Goal: Task Accomplishment & Management: Use online tool/utility

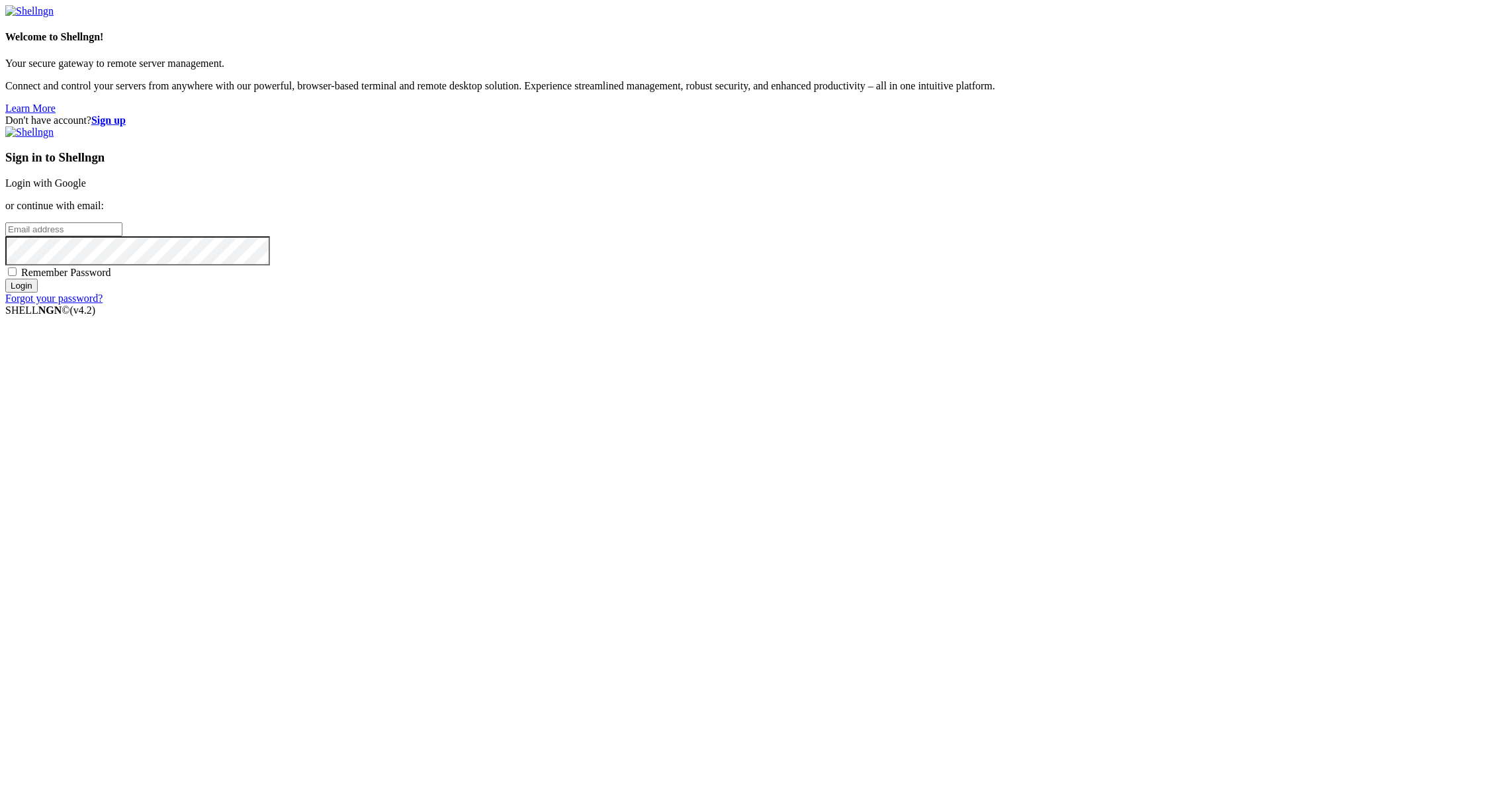
click at [86, 189] on link "Login with Google" at bounding box center [46, 183] width 81 height 11
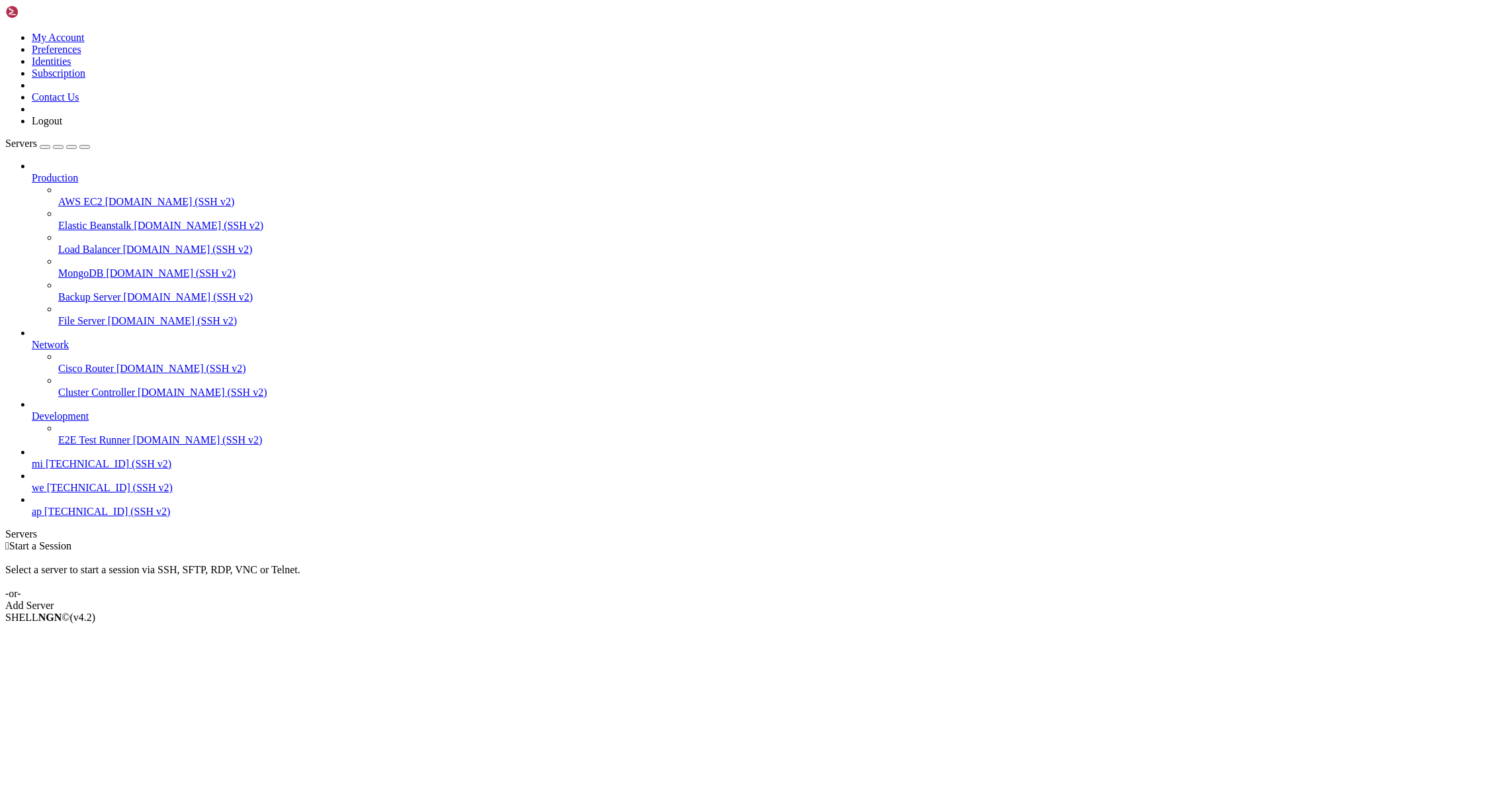
click at [43, 469] on span "mi" at bounding box center [37, 463] width 11 height 11
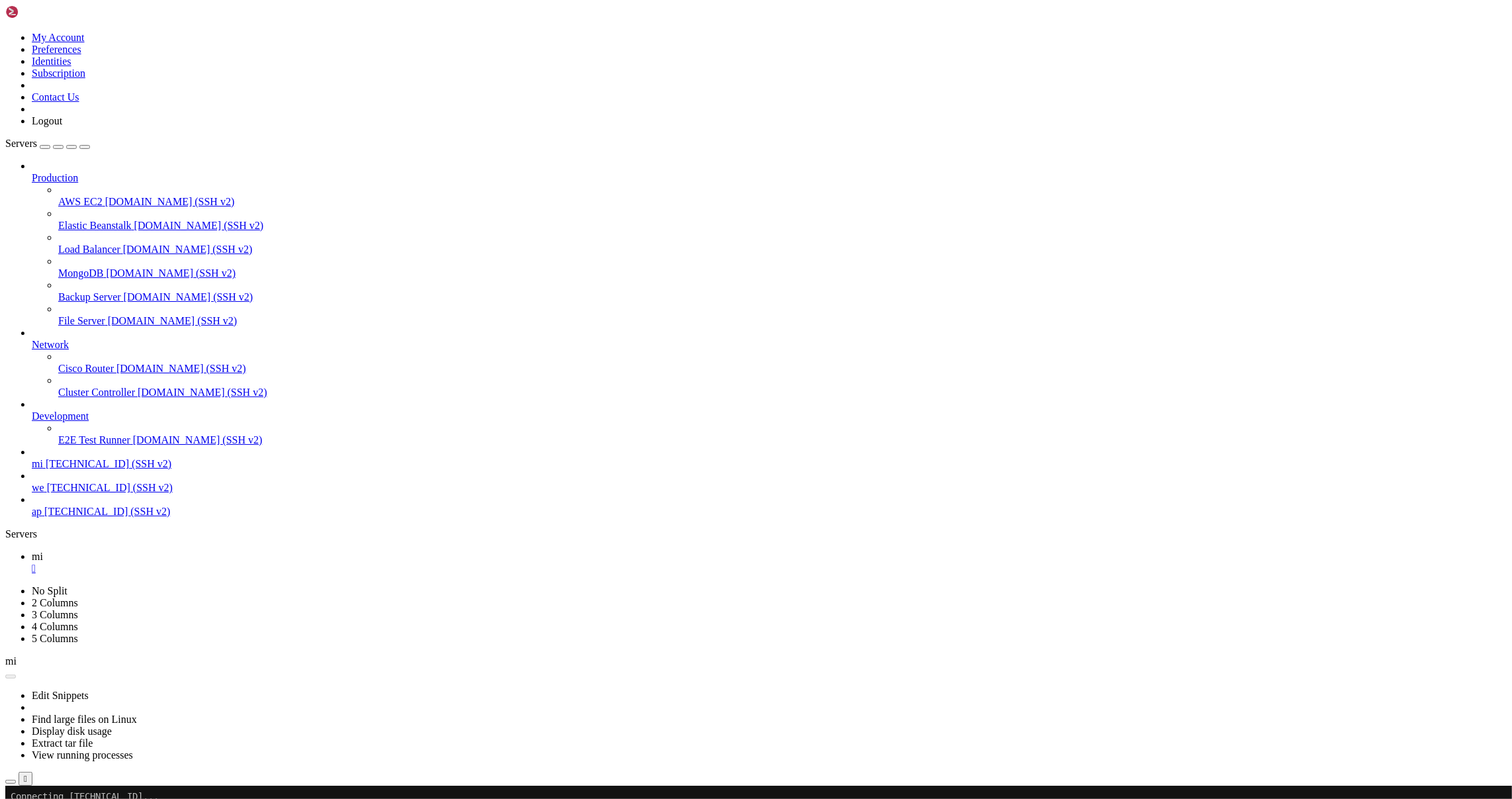
click at [10, 782] on icon "button" at bounding box center [10, 782] width 0 height 0
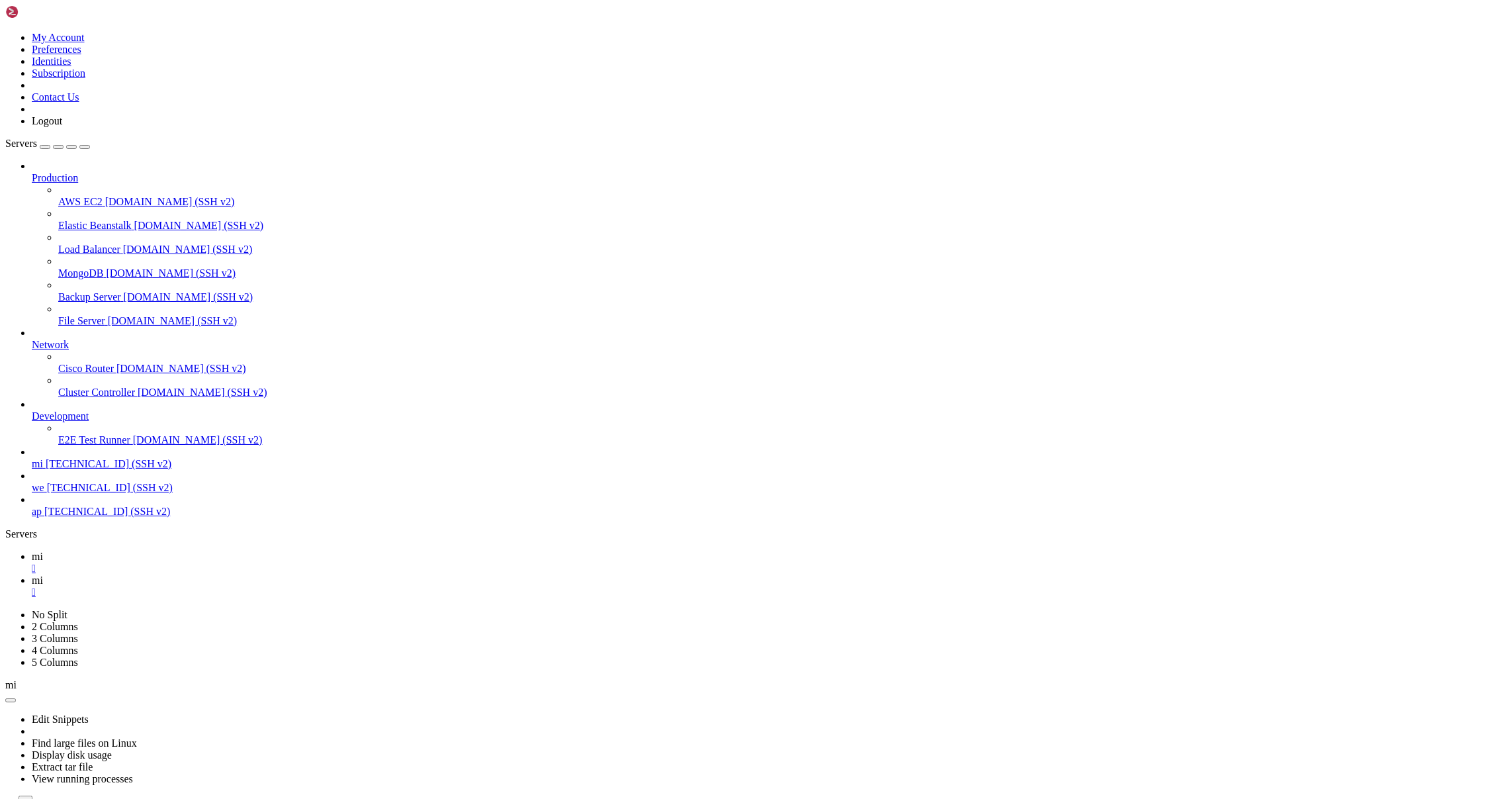
scroll to position [138, 0]
drag, startPoint x: 1182, startPoint y: 438, endPoint x: 1174, endPoint y: 435, distance: 8.5
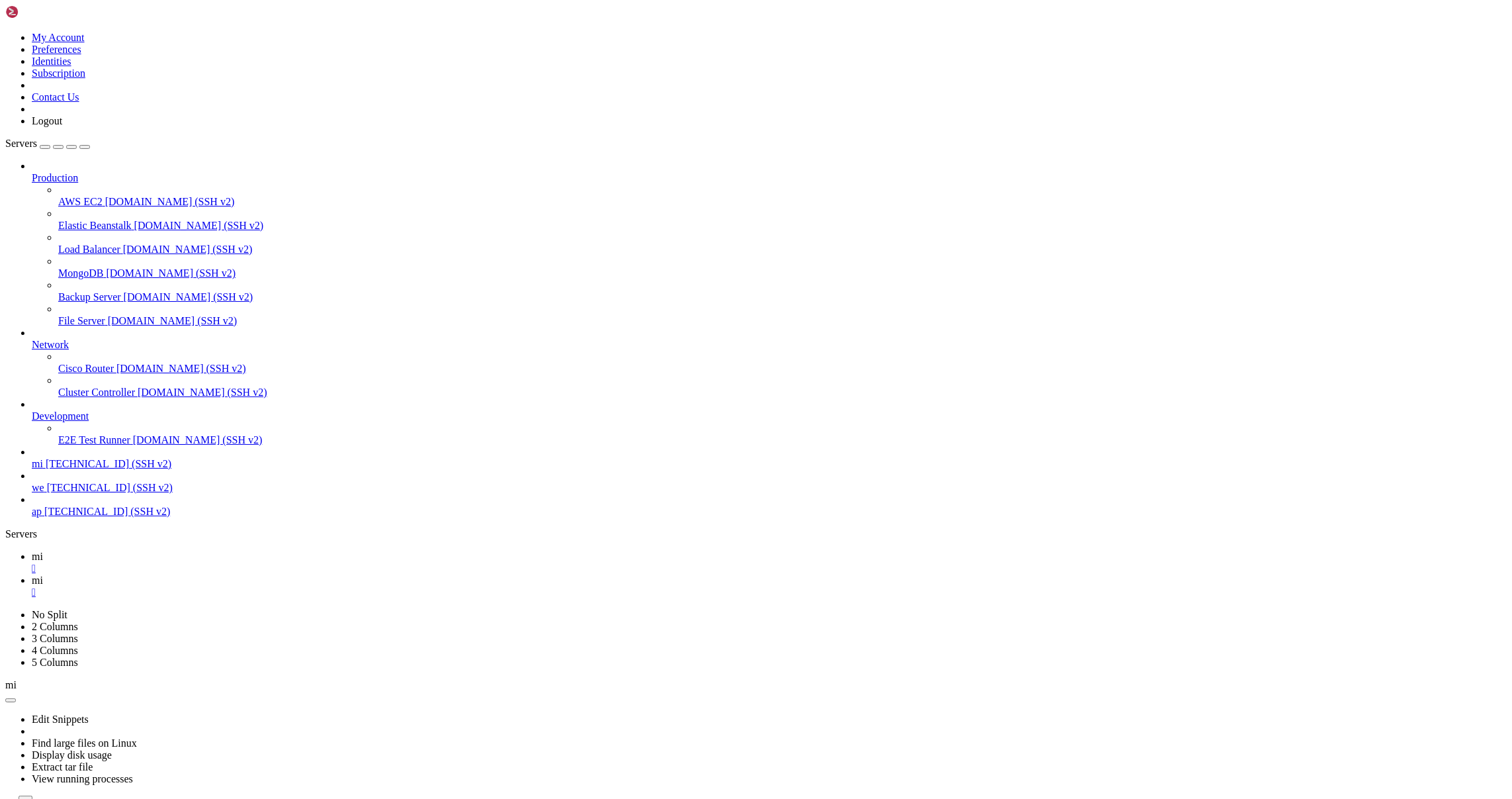
type input "/root/bybsa"
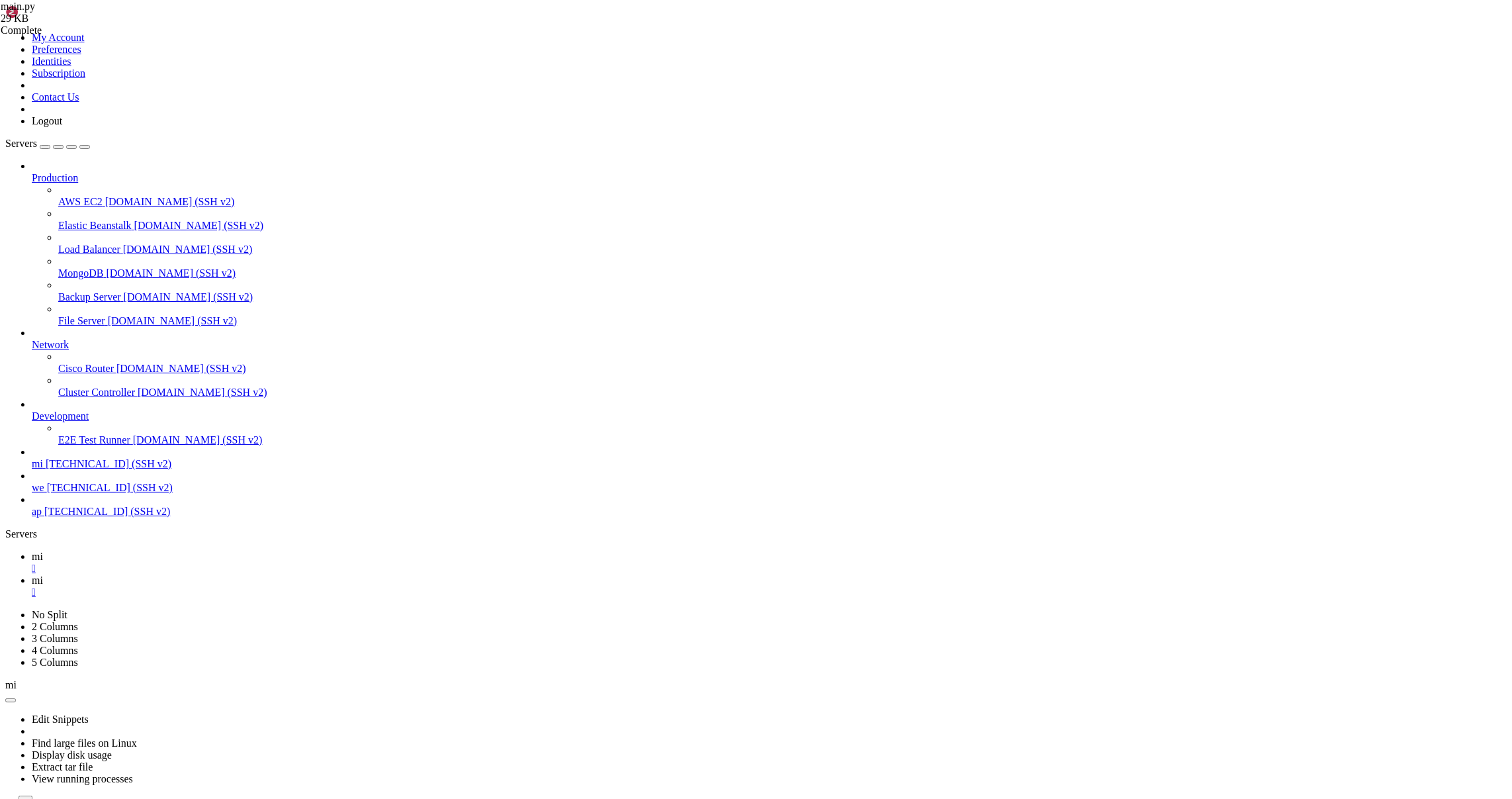
type textarea "if __name__ == '__main__': [DOMAIN_NAME](main())"
type textarea "[DOMAIN_NAME](main())"
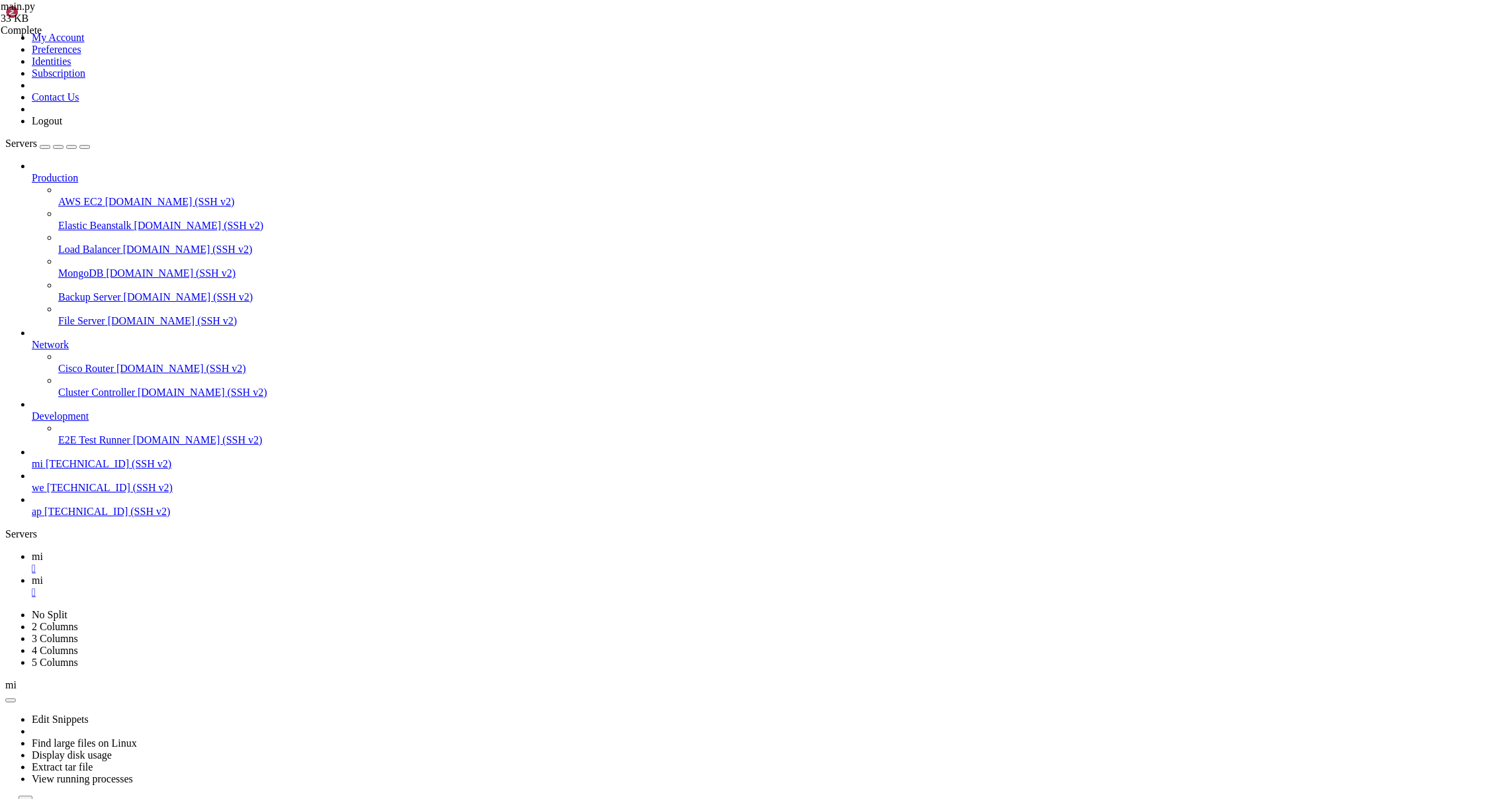
drag, startPoint x: 214, startPoint y: 759, endPoint x: 266, endPoint y: 761, distance: 52.0
type textarea "asyncio.sleep(300)"
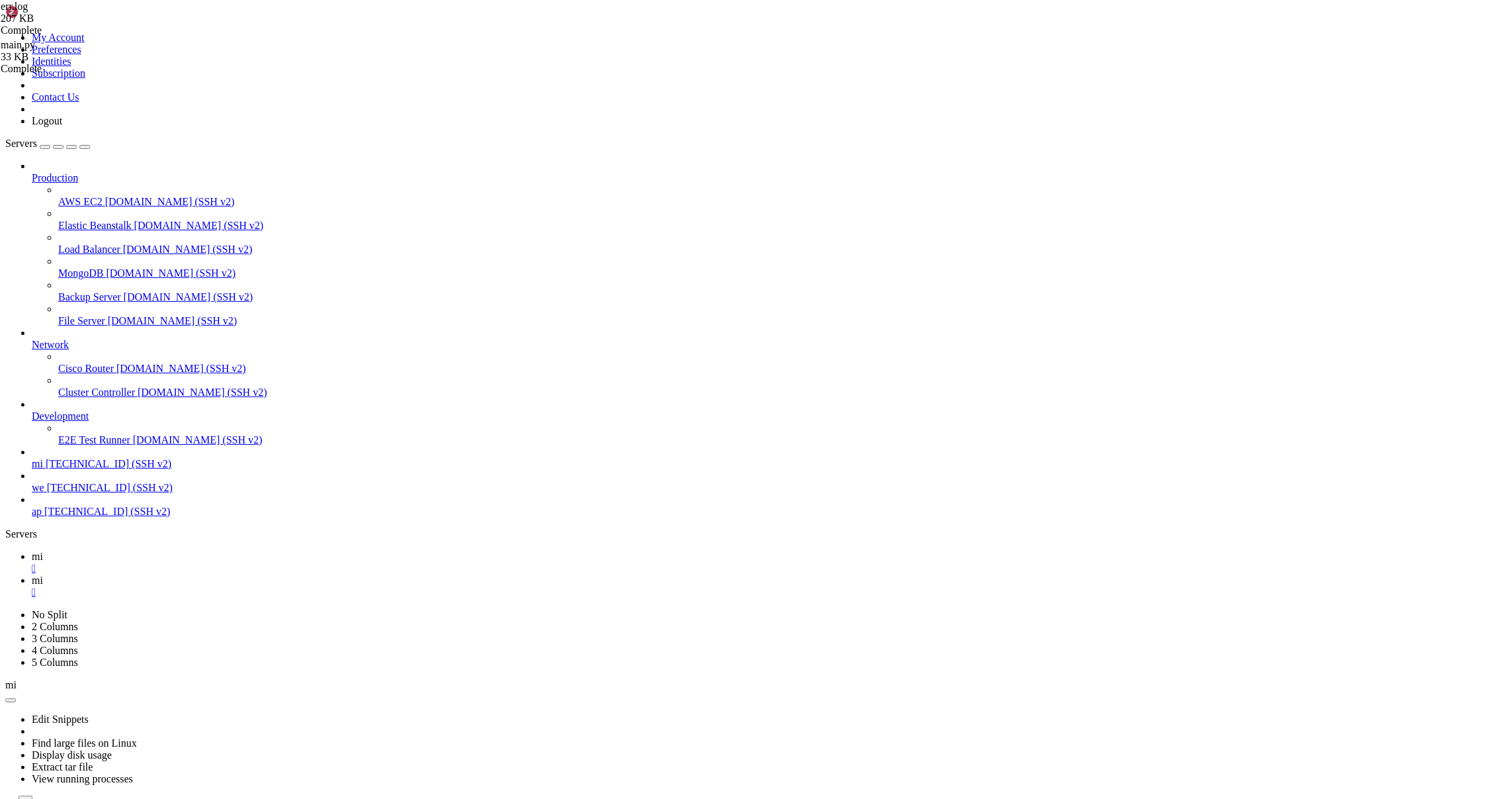
type textarea "if __name__ == '__main__': [DOMAIN_NAME](main())"
paste textarea "[DOMAIN_NAME](main())"
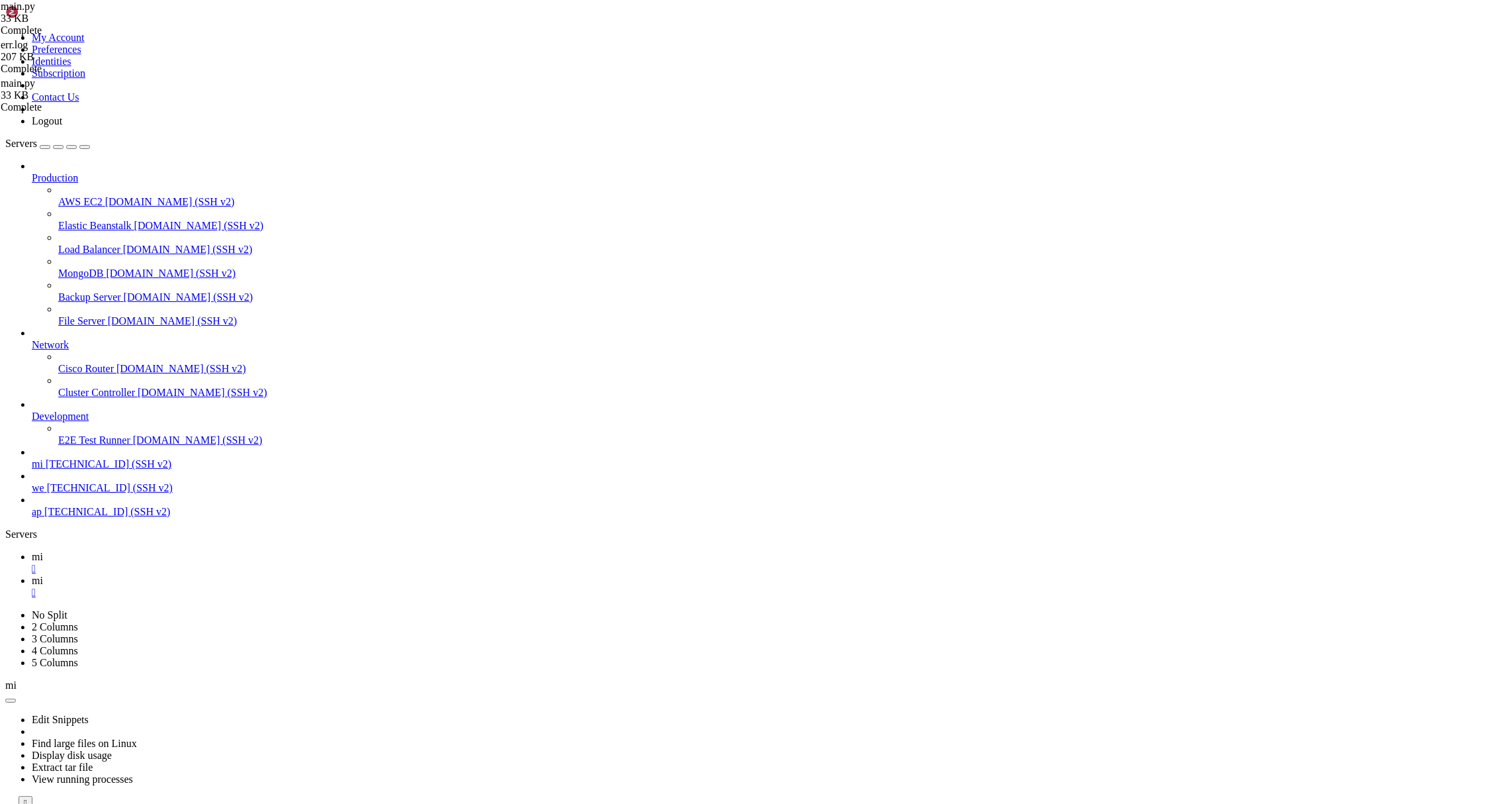
type textarea "[DOMAIN_NAME](main())"
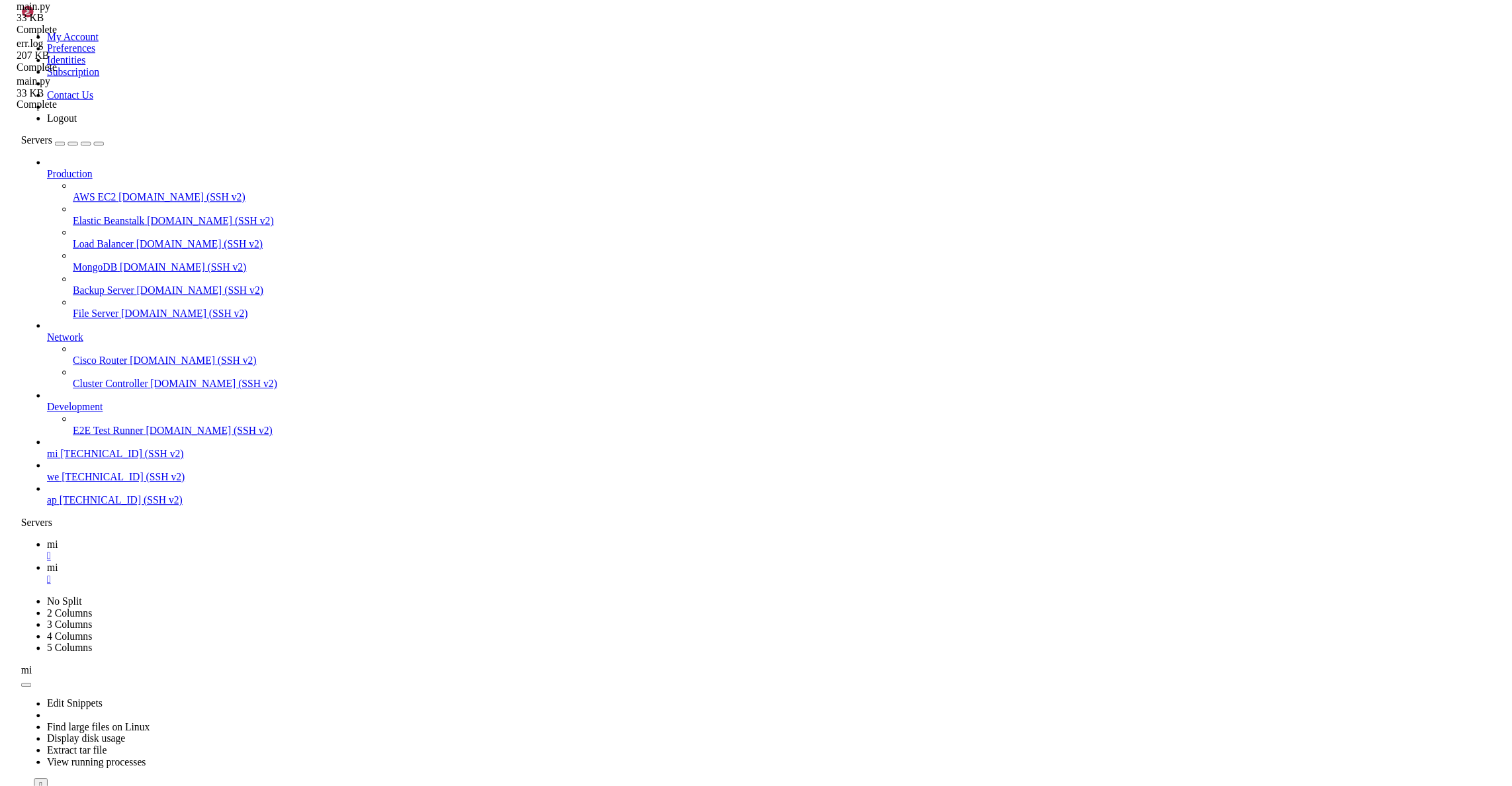
scroll to position [7933, 0]
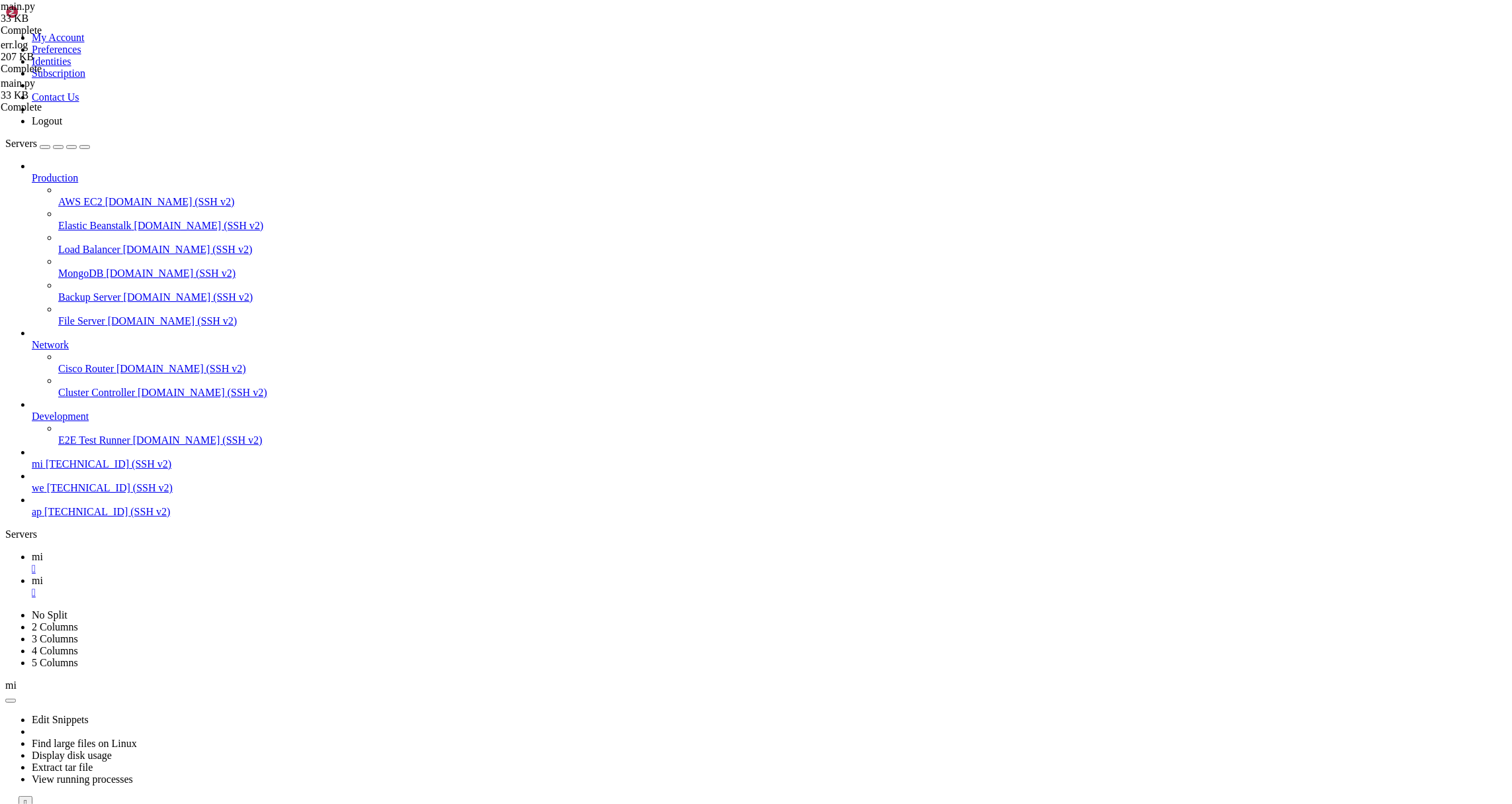
click at [43, 551] on span "mi" at bounding box center [37, 556] width 11 height 11
click at [44, 493] on span "we" at bounding box center [37, 487] width 13 height 11
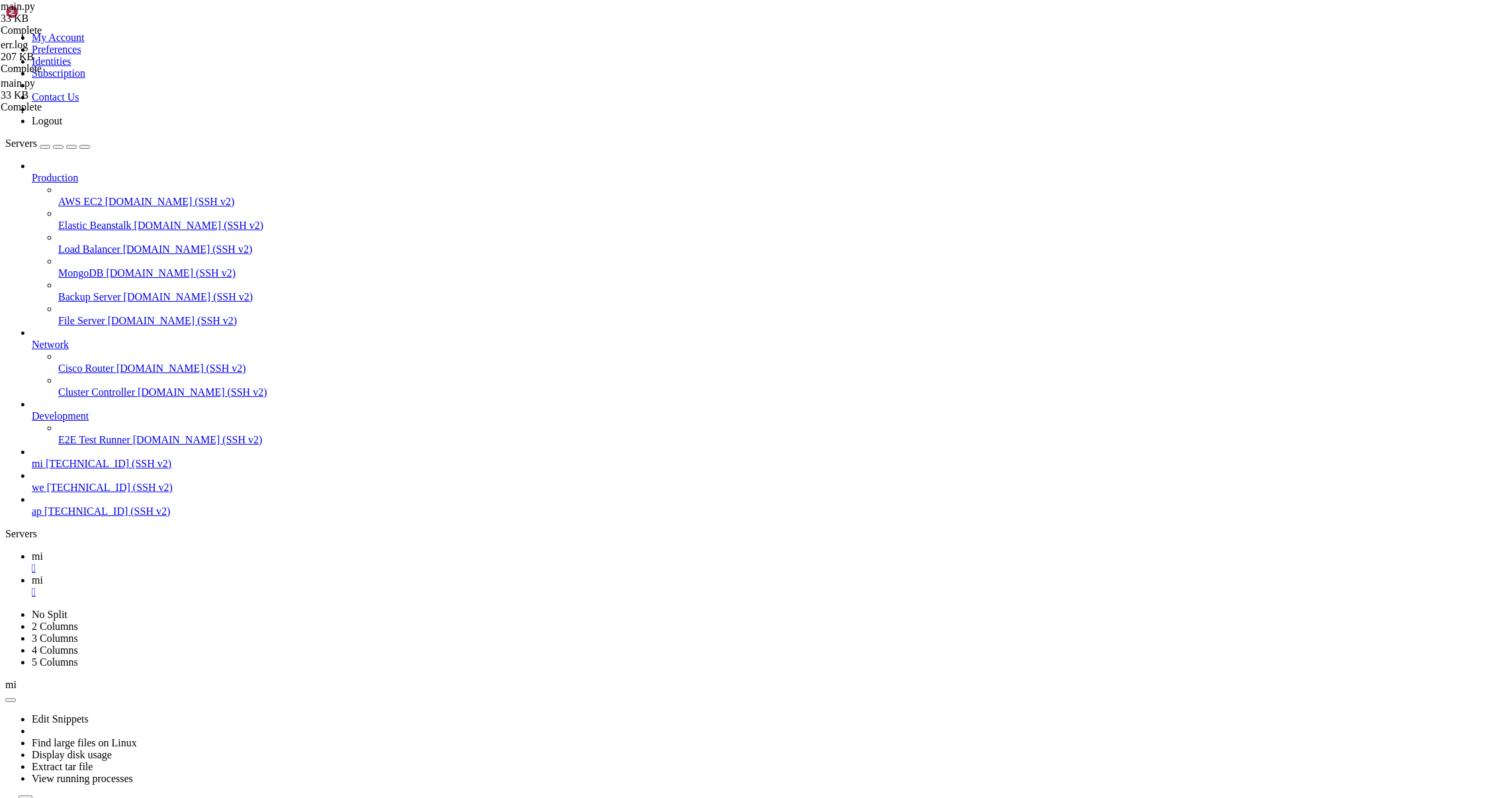
click at [95, 493] on span "[TECHNICAL_ID] (SSH v2)" at bounding box center [110, 487] width 126 height 11
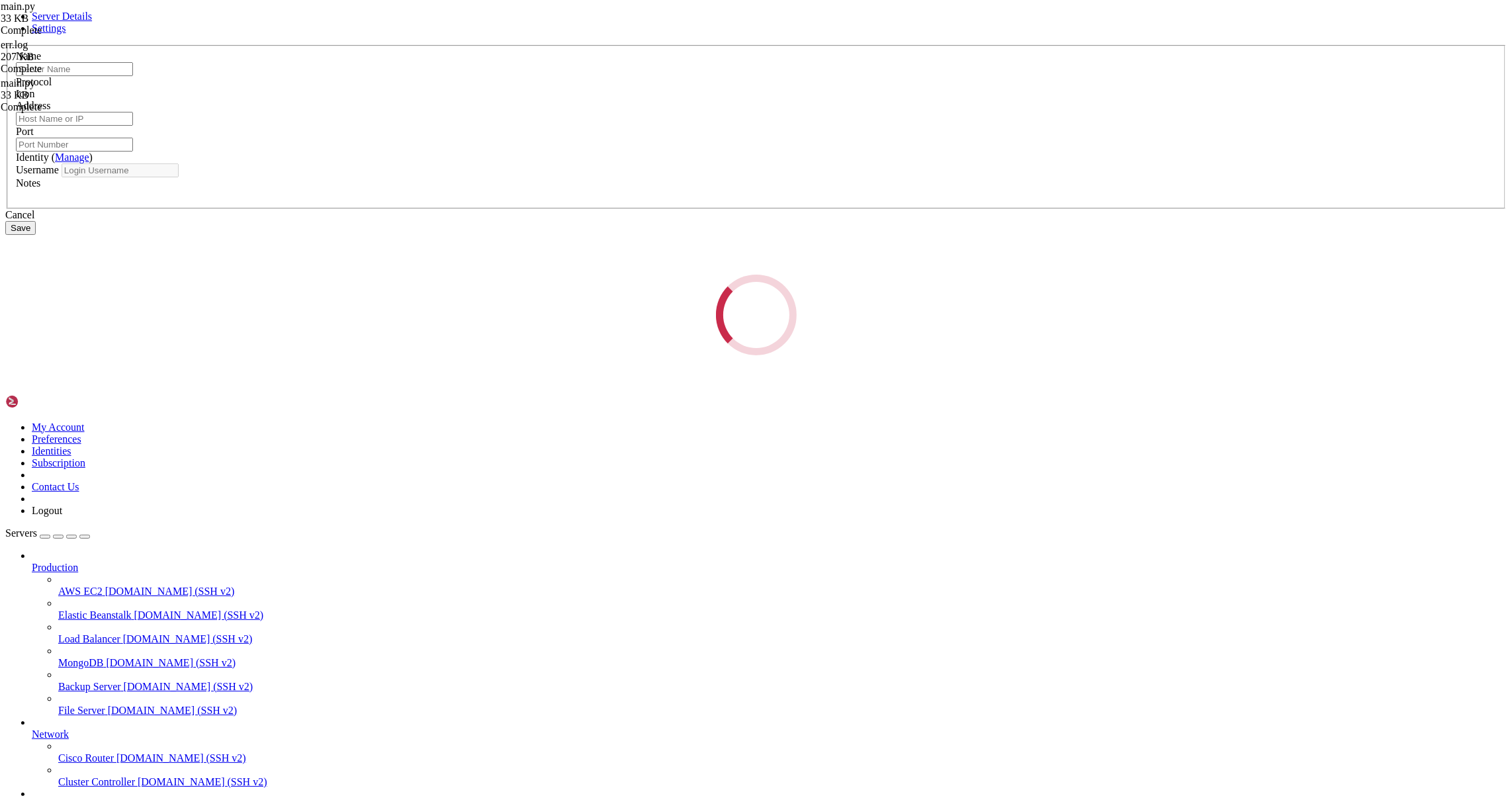
type input "we"
type input "[TECHNICAL_ID]"
type input "22"
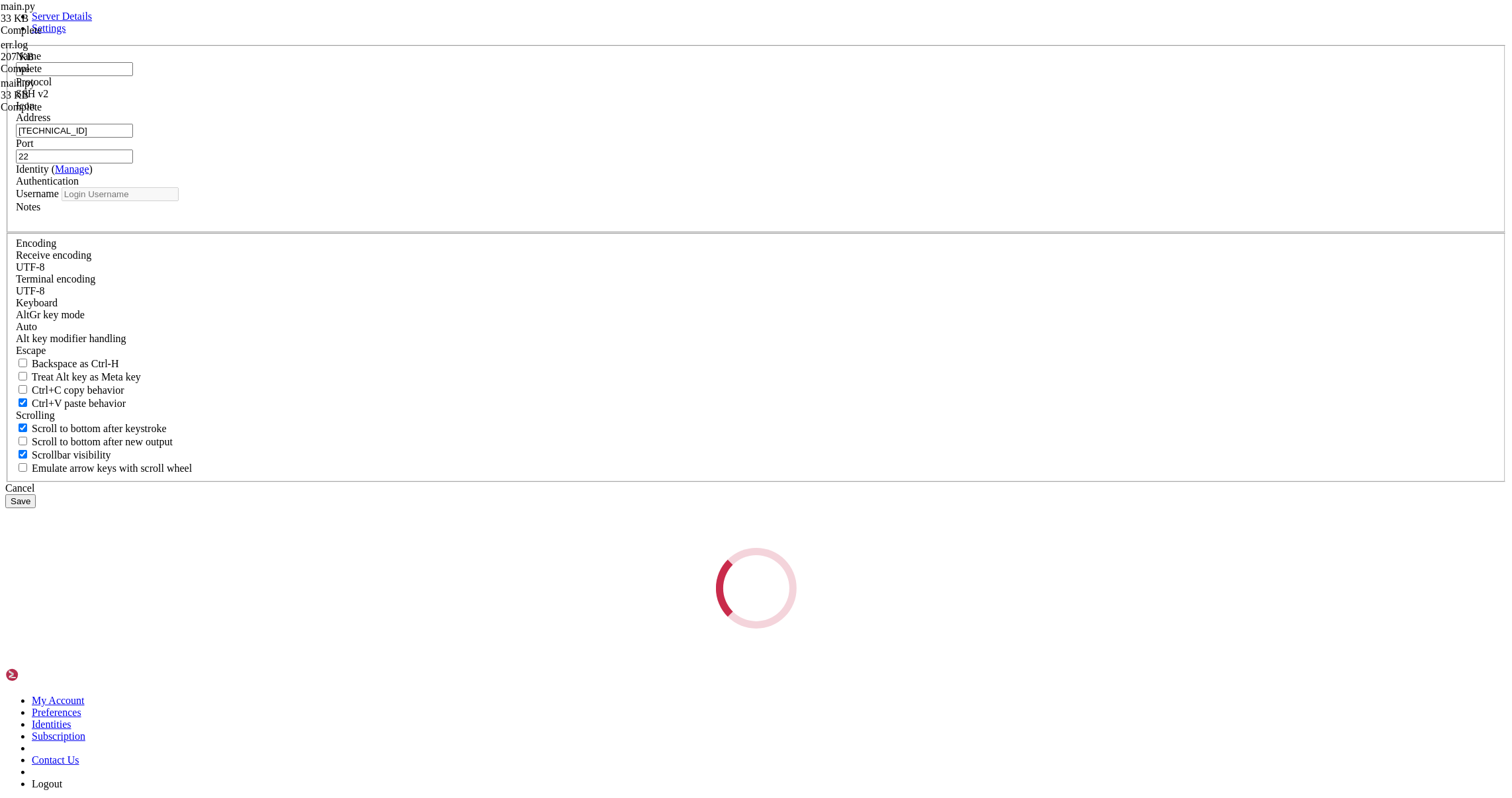
type input "root"
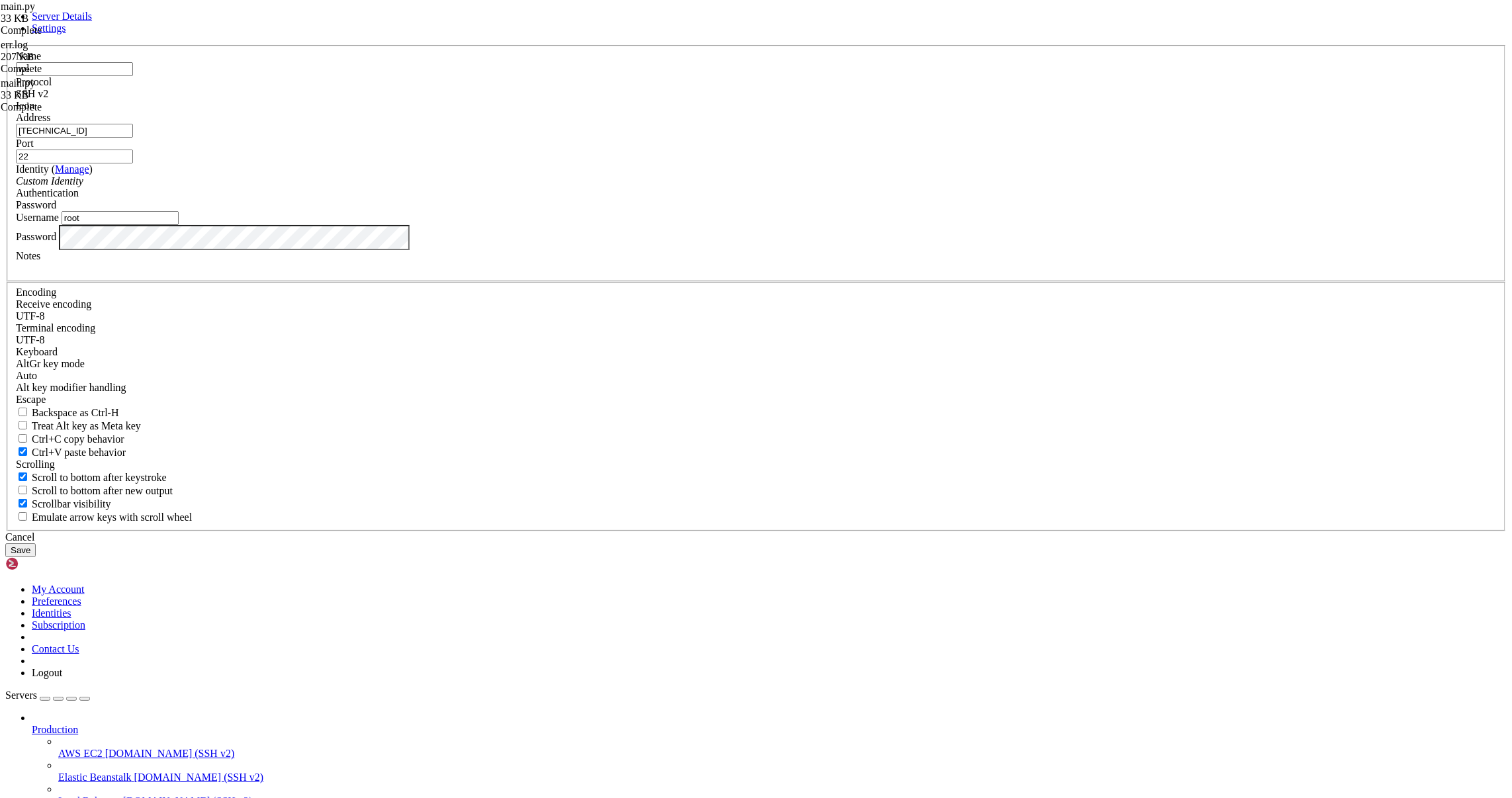
click at [5, 45] on icon at bounding box center [5, 45] width 0 height 0
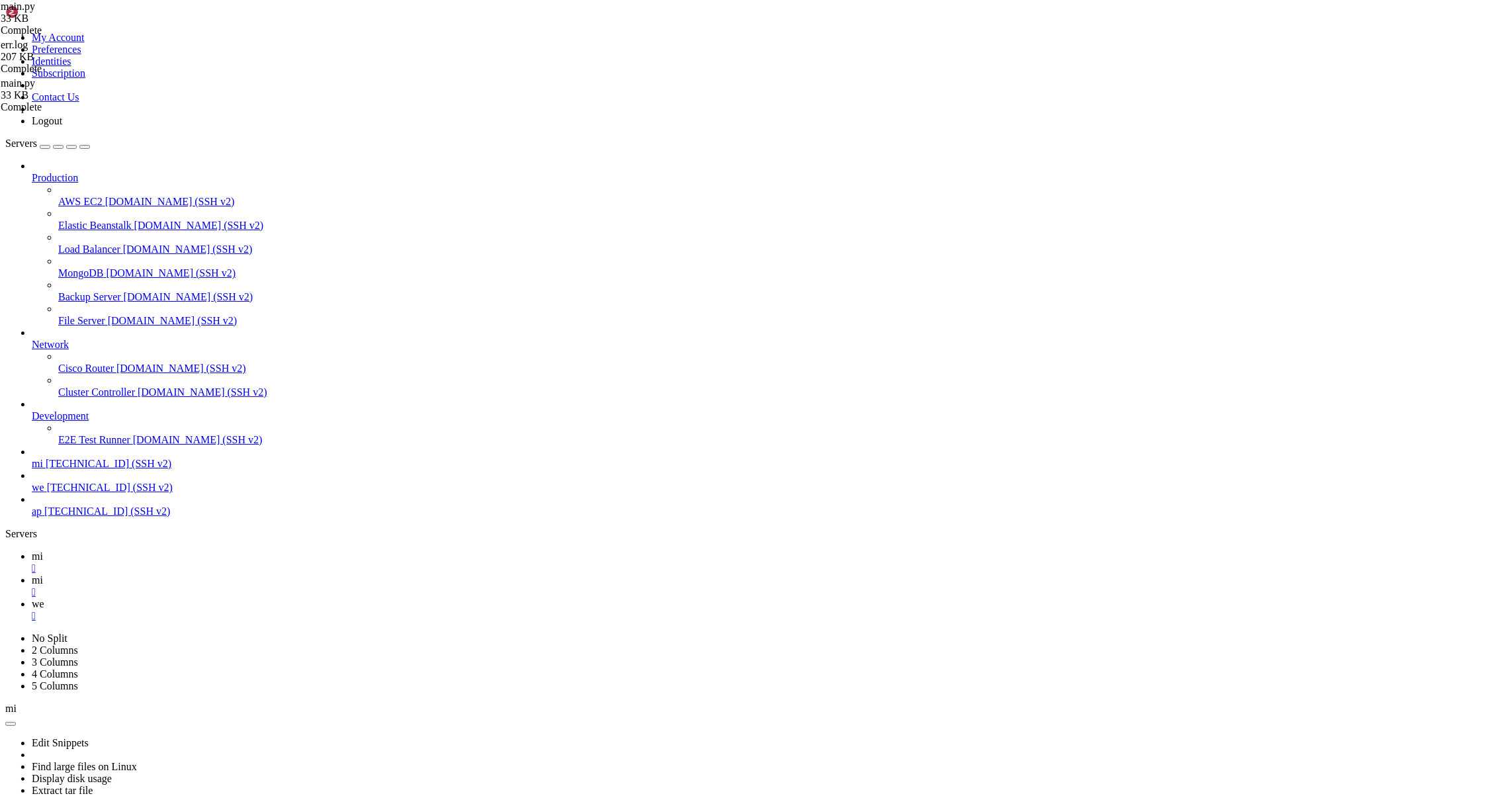
click at [264, 586] on div "" at bounding box center [768, 592] width 1475 height 12
click at [209, 562] on div "" at bounding box center [768, 568] width 1475 height 12
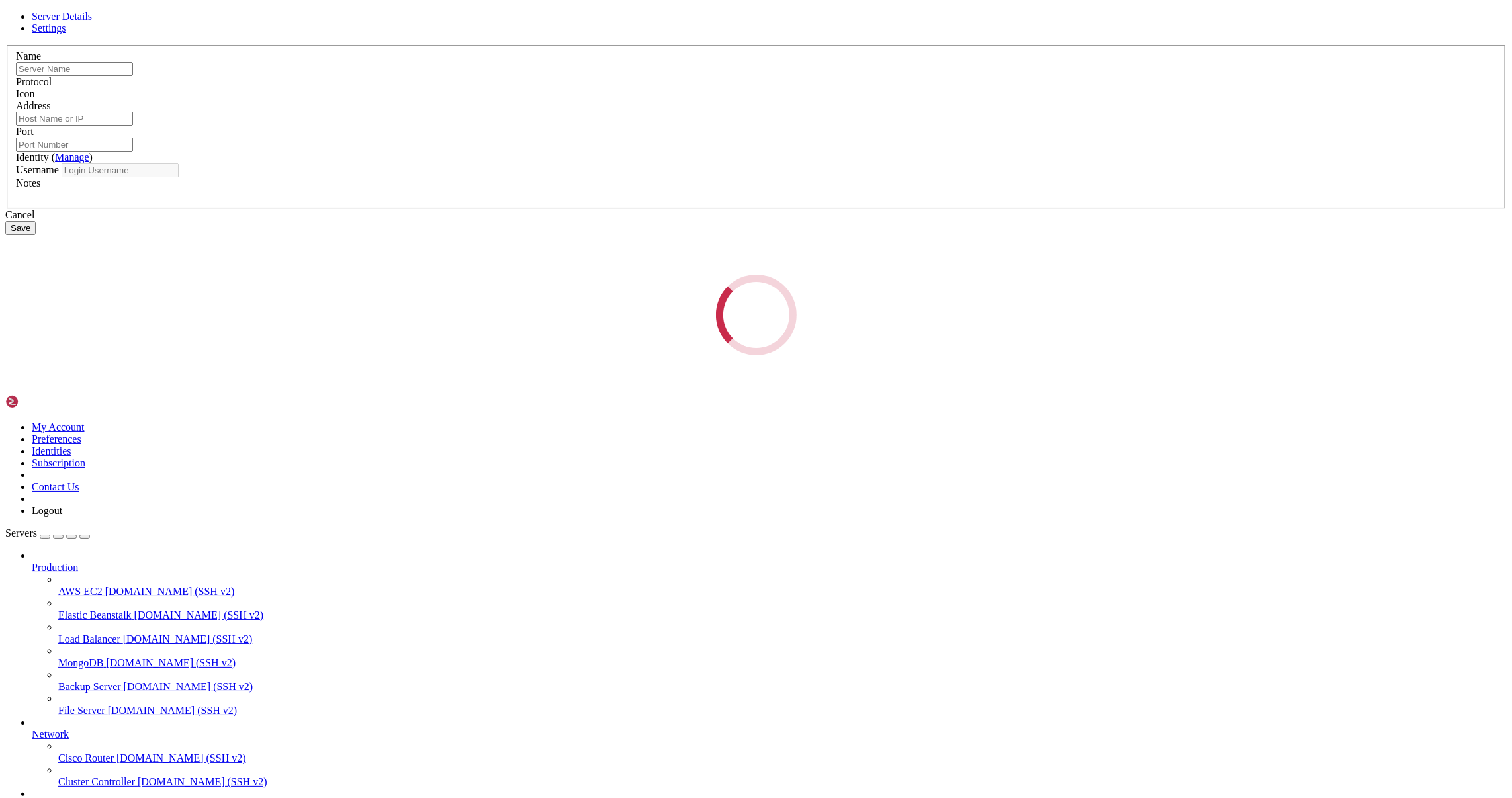
type input "we"
type input "[TECHNICAL_ID]"
type input "22"
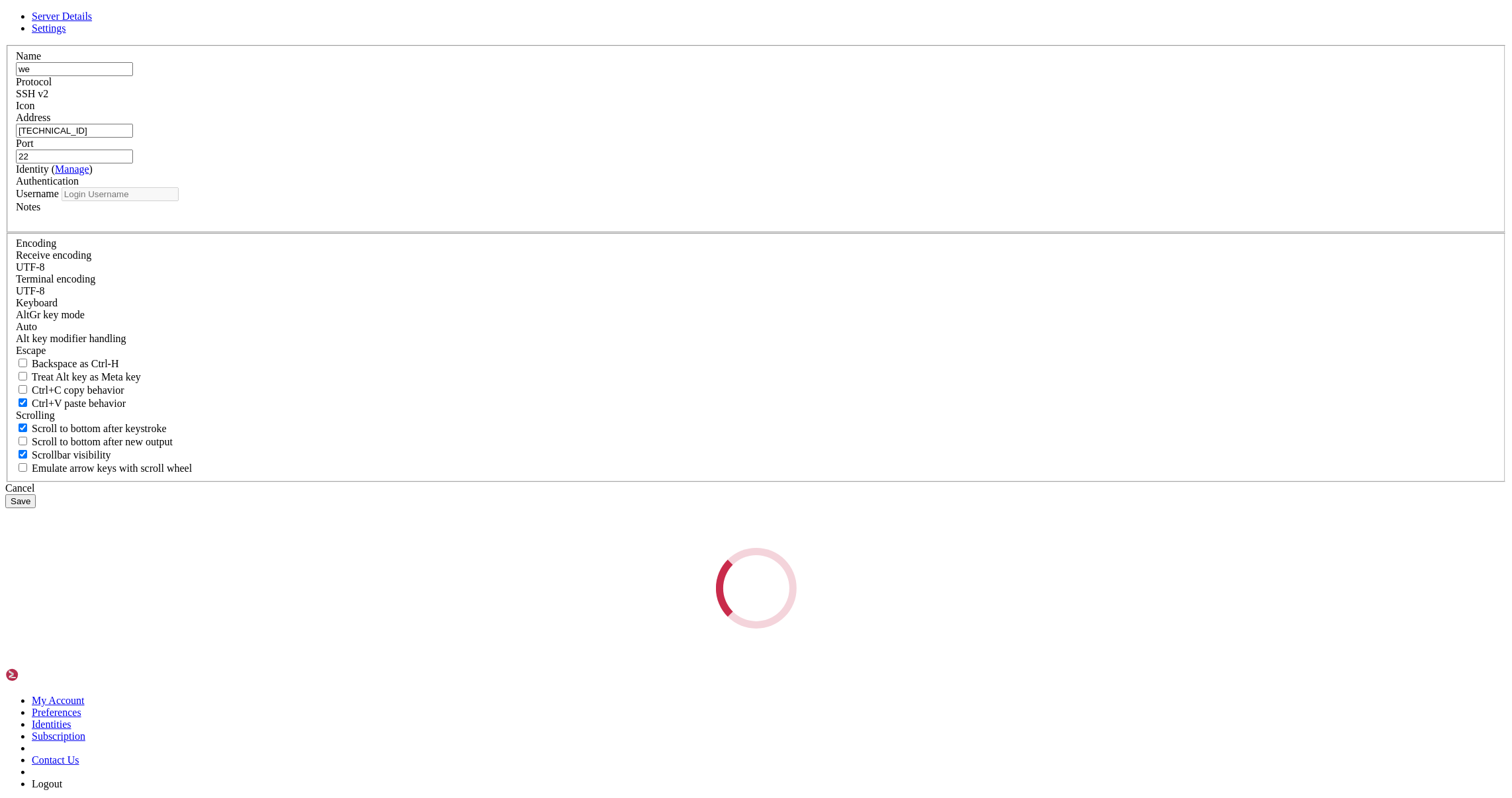
type input "root"
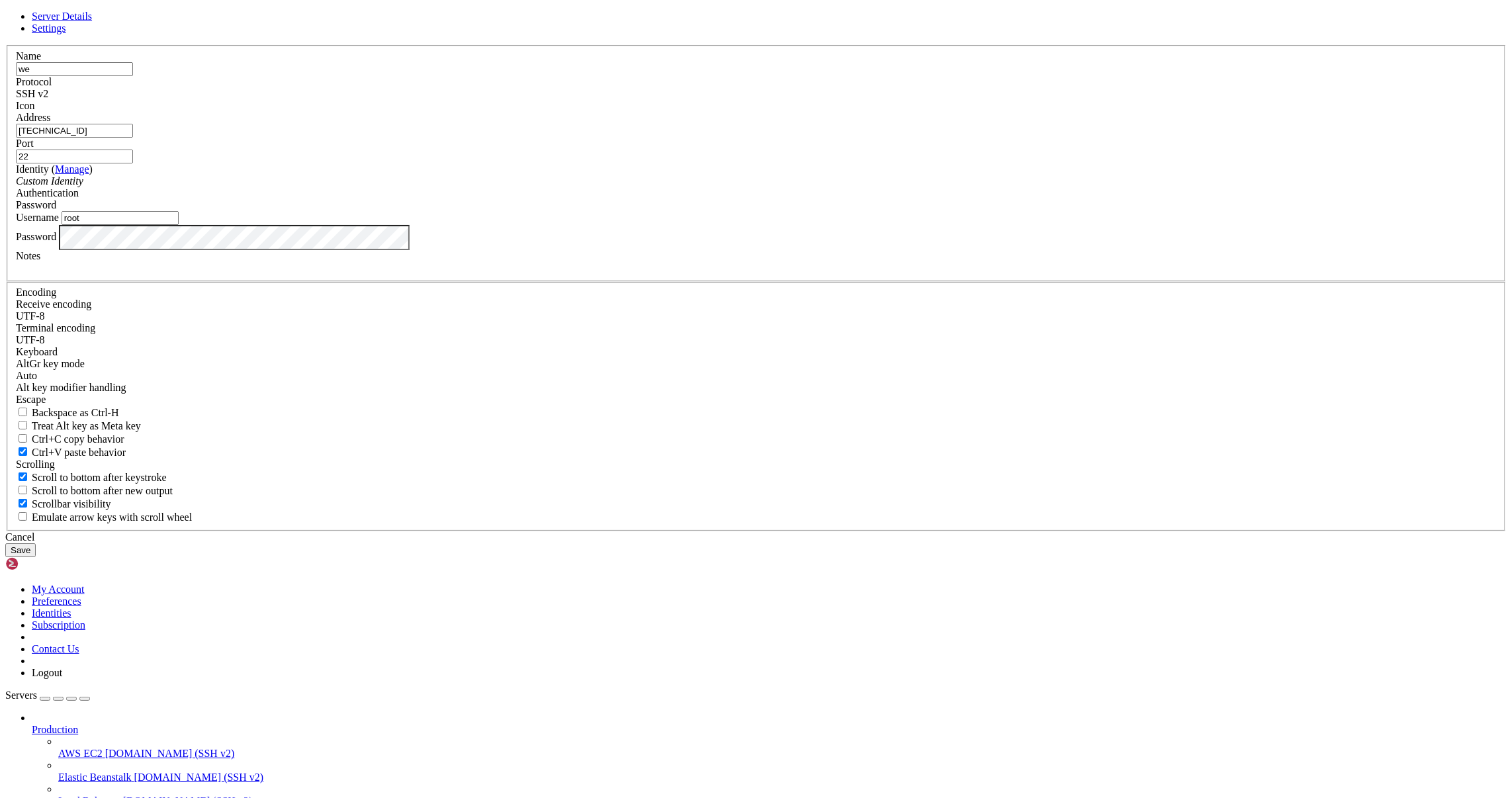
click at [133, 138] on input "[TECHNICAL_ID]" at bounding box center [74, 130] width 117 height 14
click at [5, 45] on icon at bounding box center [5, 45] width 0 height 0
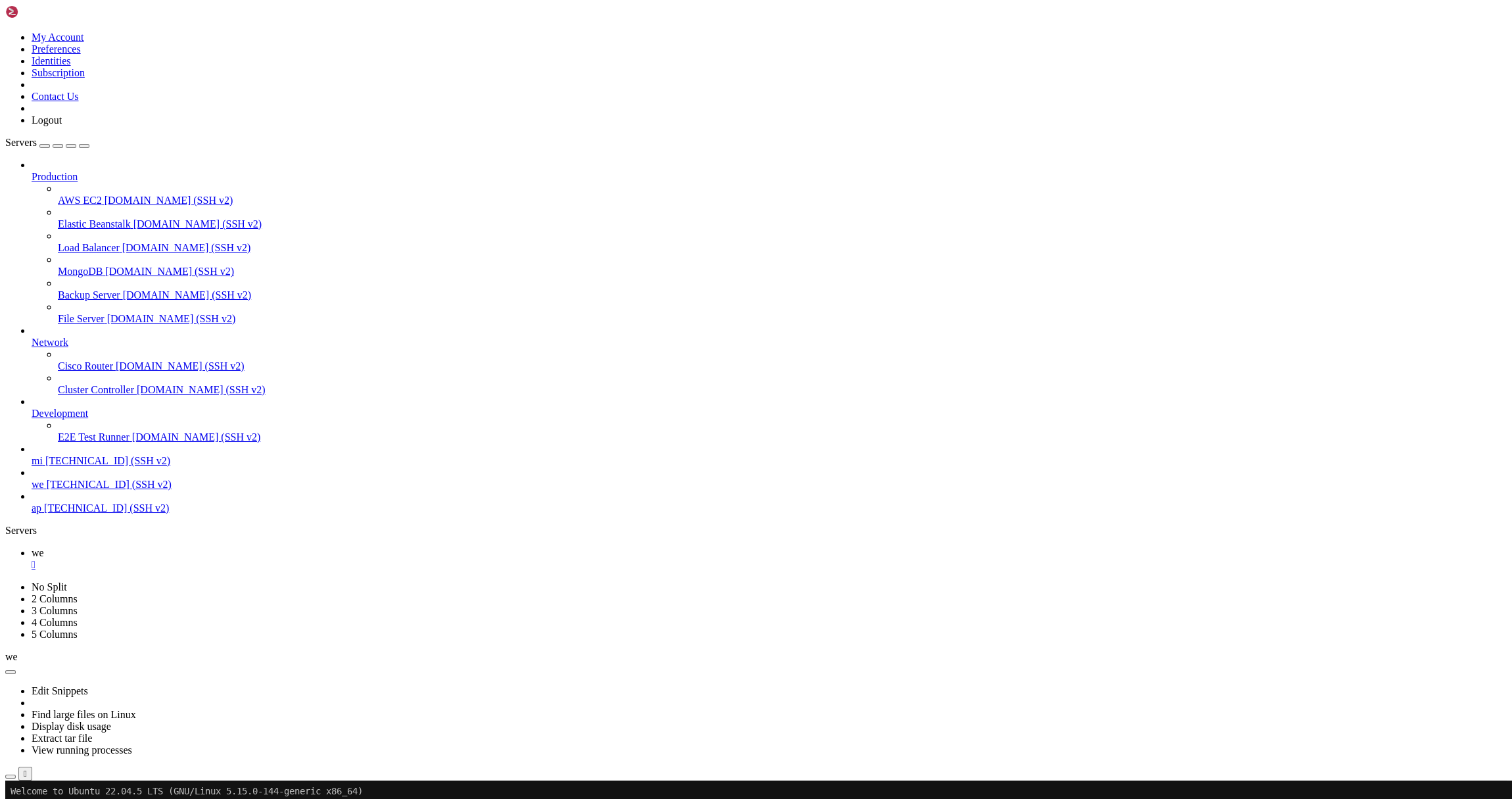
click at [10, 777] on icon "button" at bounding box center [10, 777] width 0 height 0
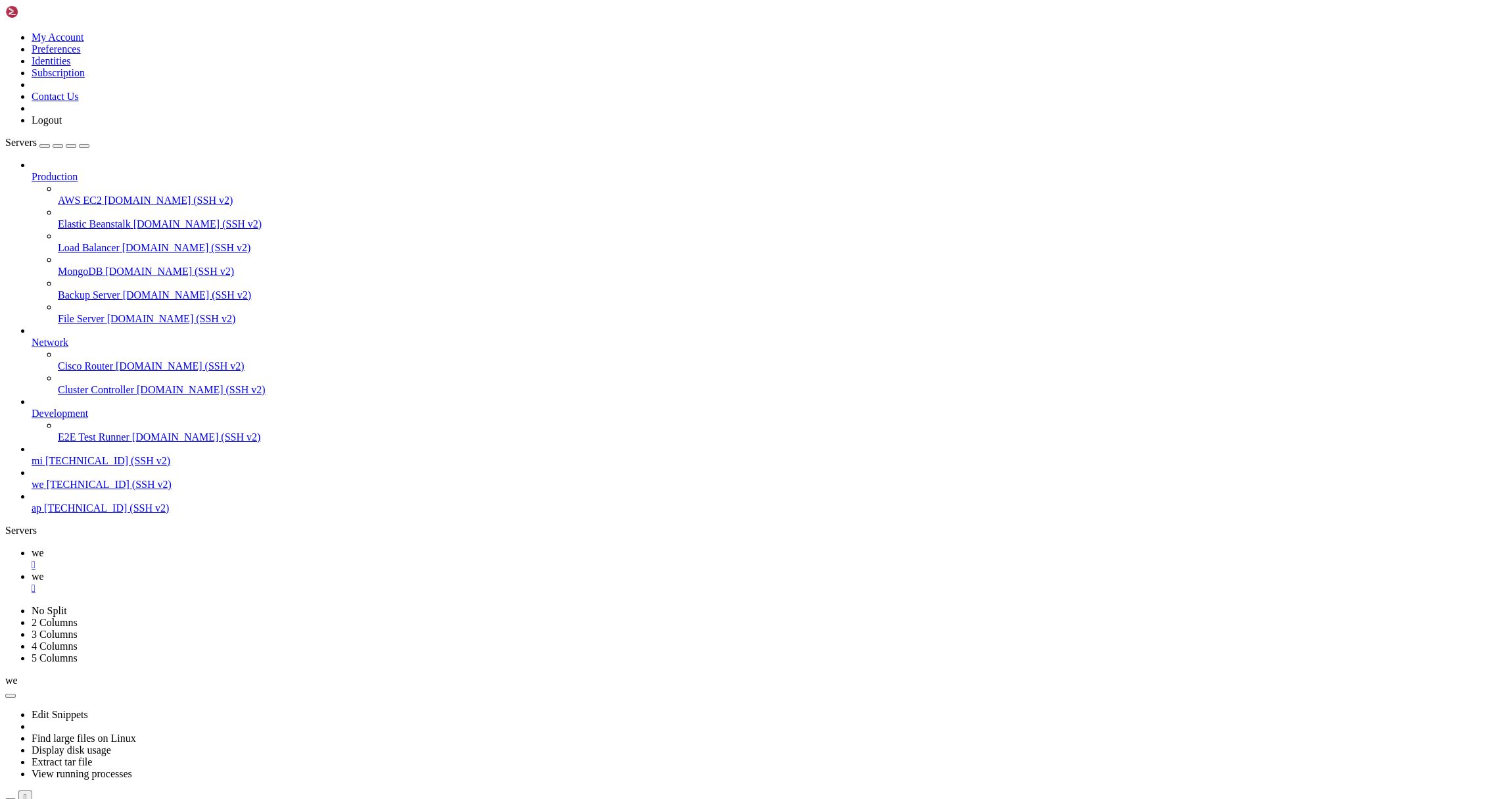
click at [180, 547] on link "we " at bounding box center [769, 559] width 1476 height 24
drag, startPoint x: 450, startPoint y: 980, endPoint x: 422, endPoint y: 985, distance: 28.4
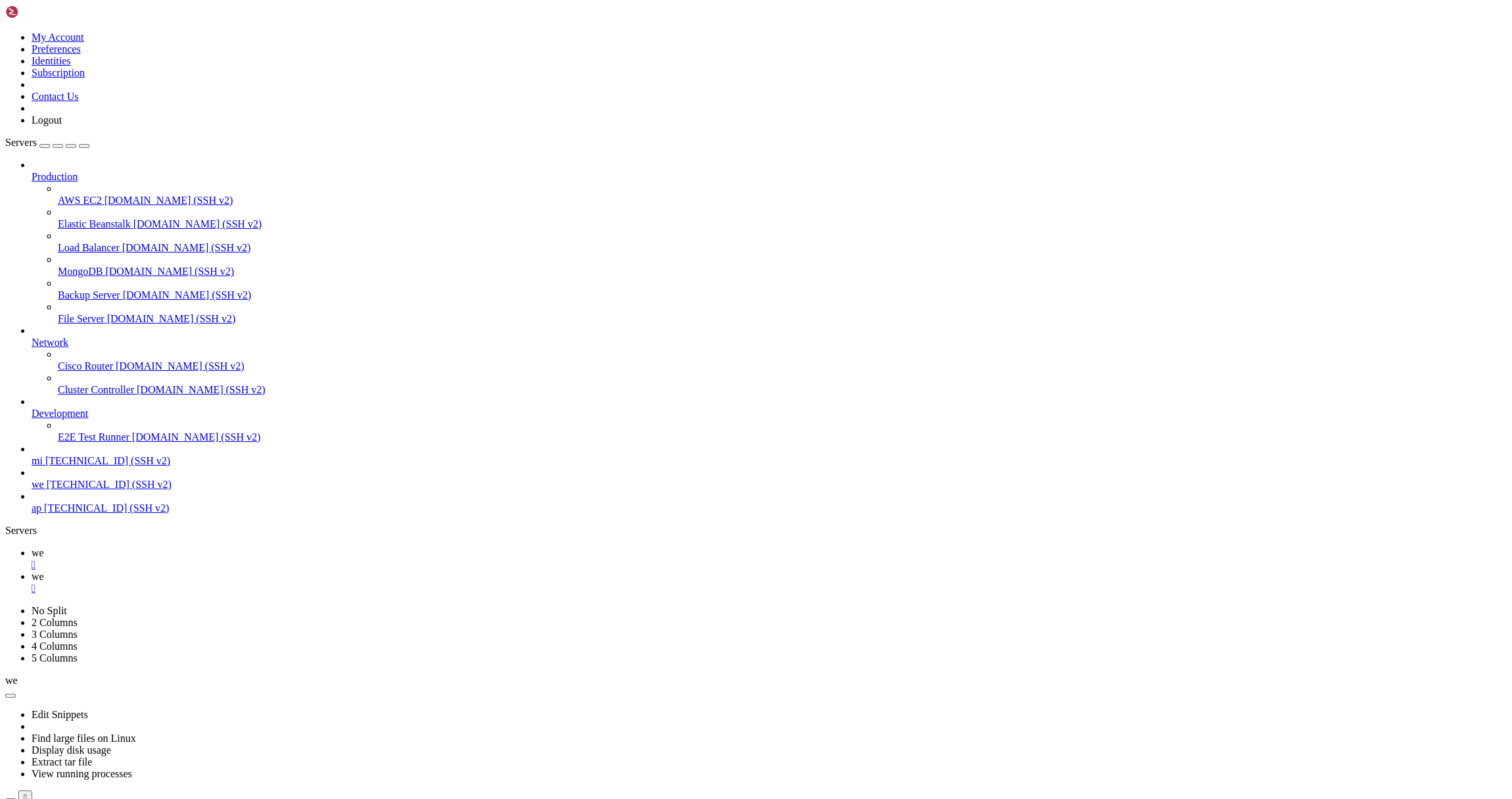
drag, startPoint x: 452, startPoint y: 1001, endPoint x: 421, endPoint y: 1000, distance: 31.0
click at [240, 571] on link "we " at bounding box center [769, 583] width 1476 height 24
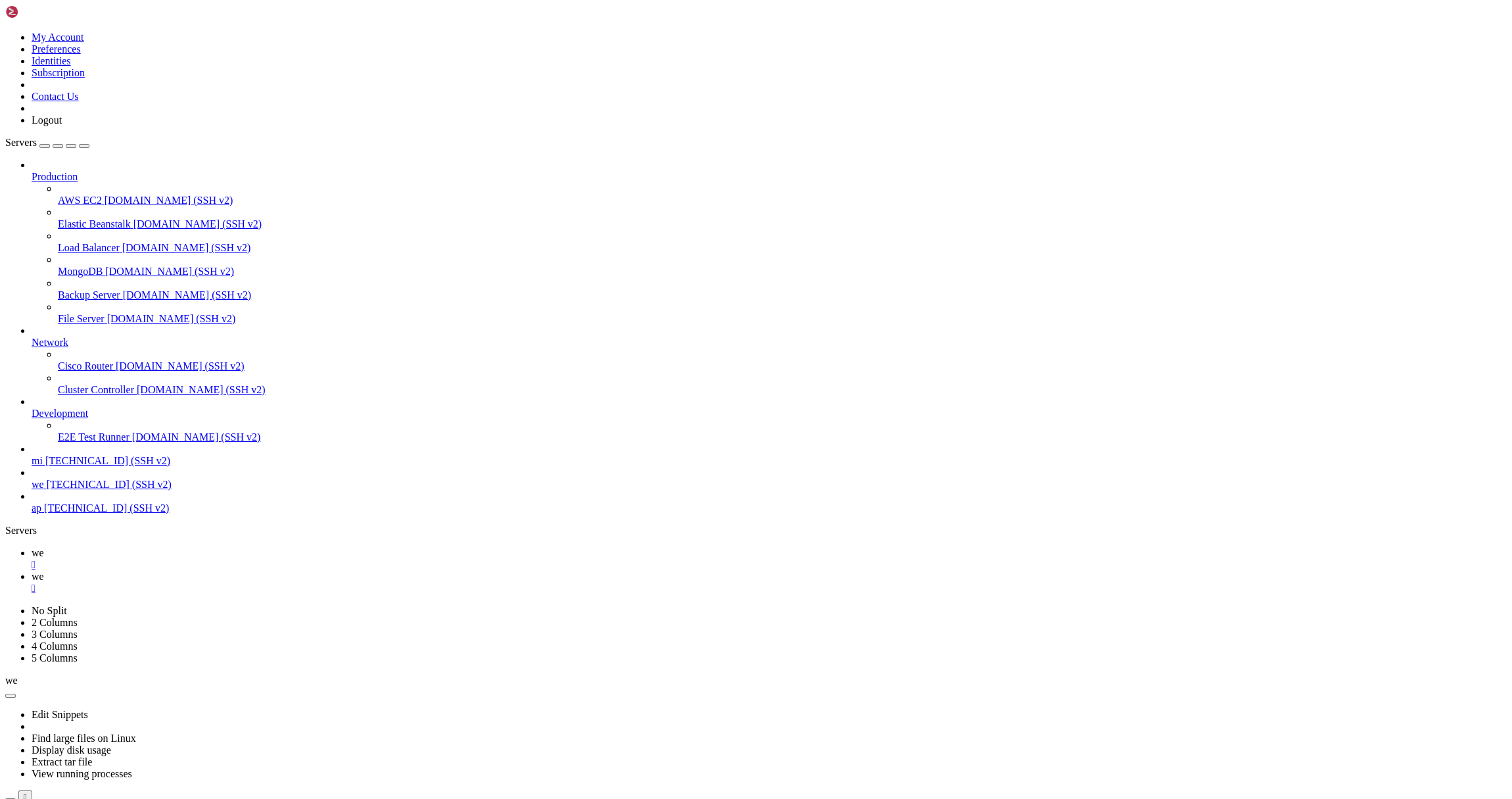
scroll to position [343, 0]
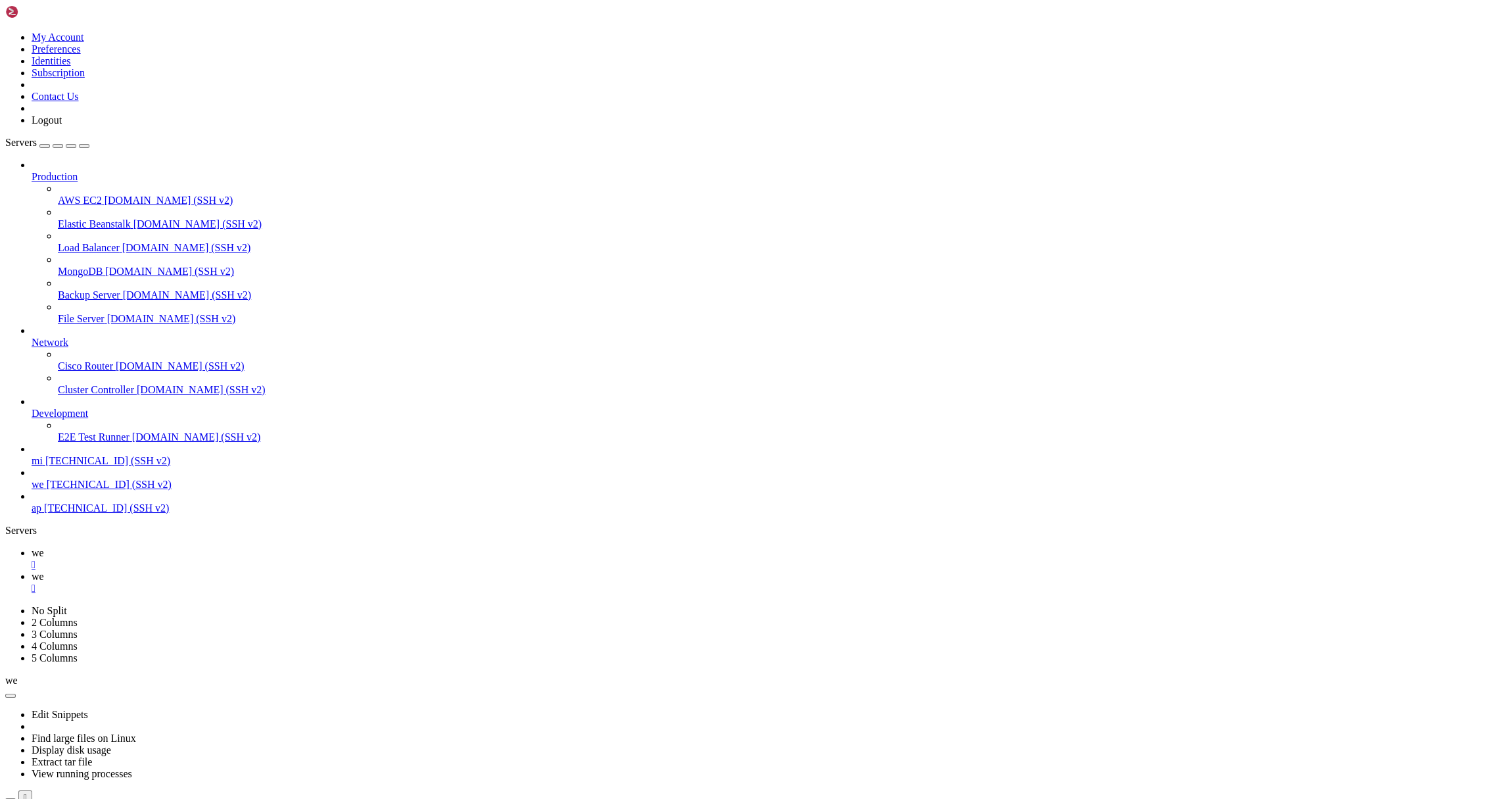
scroll to position [0, 0]
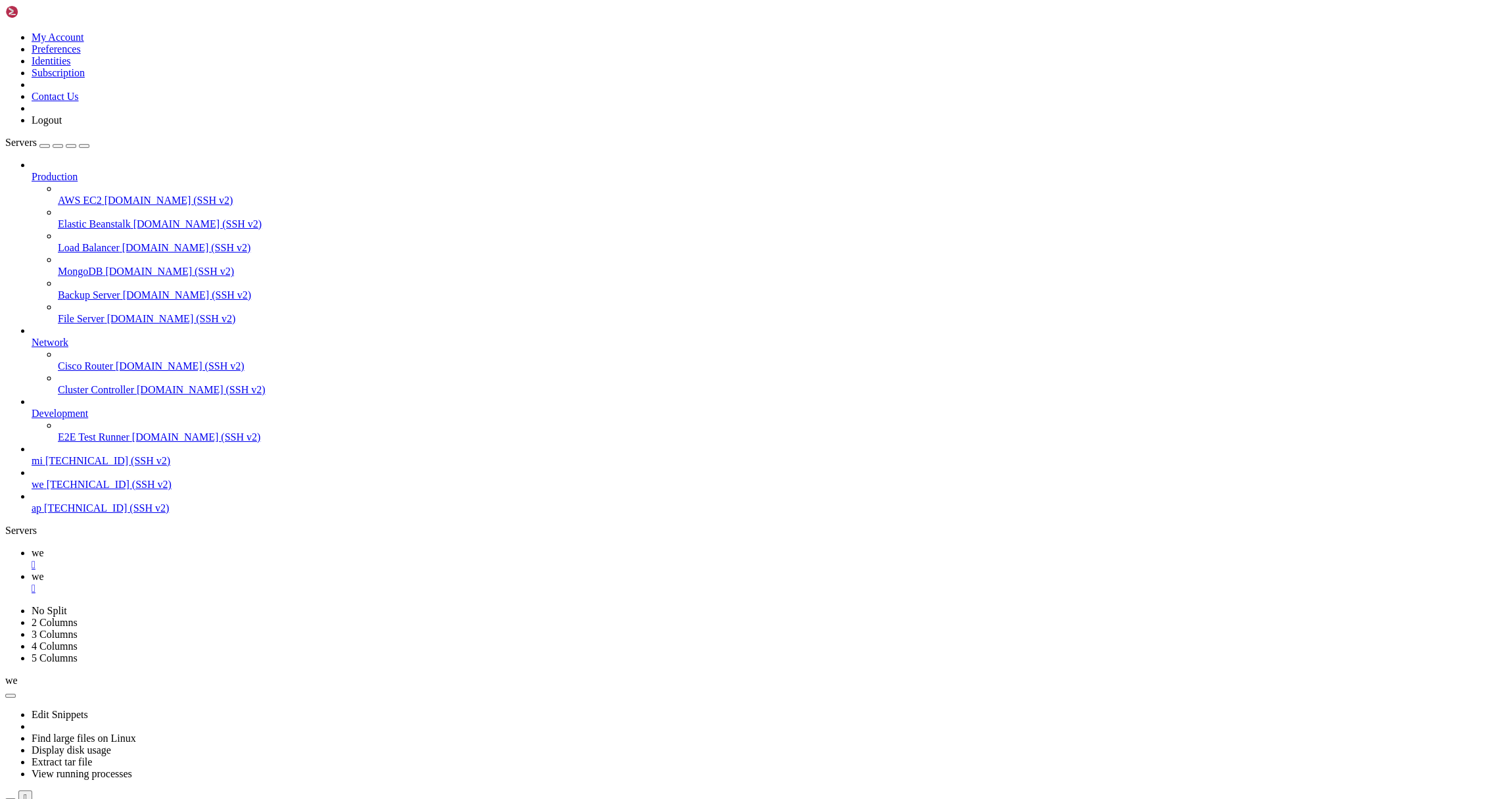
type input "/root/cloudflare"
drag, startPoint x: 225, startPoint y: 436, endPoint x: 755, endPoint y: 451, distance: 530.2
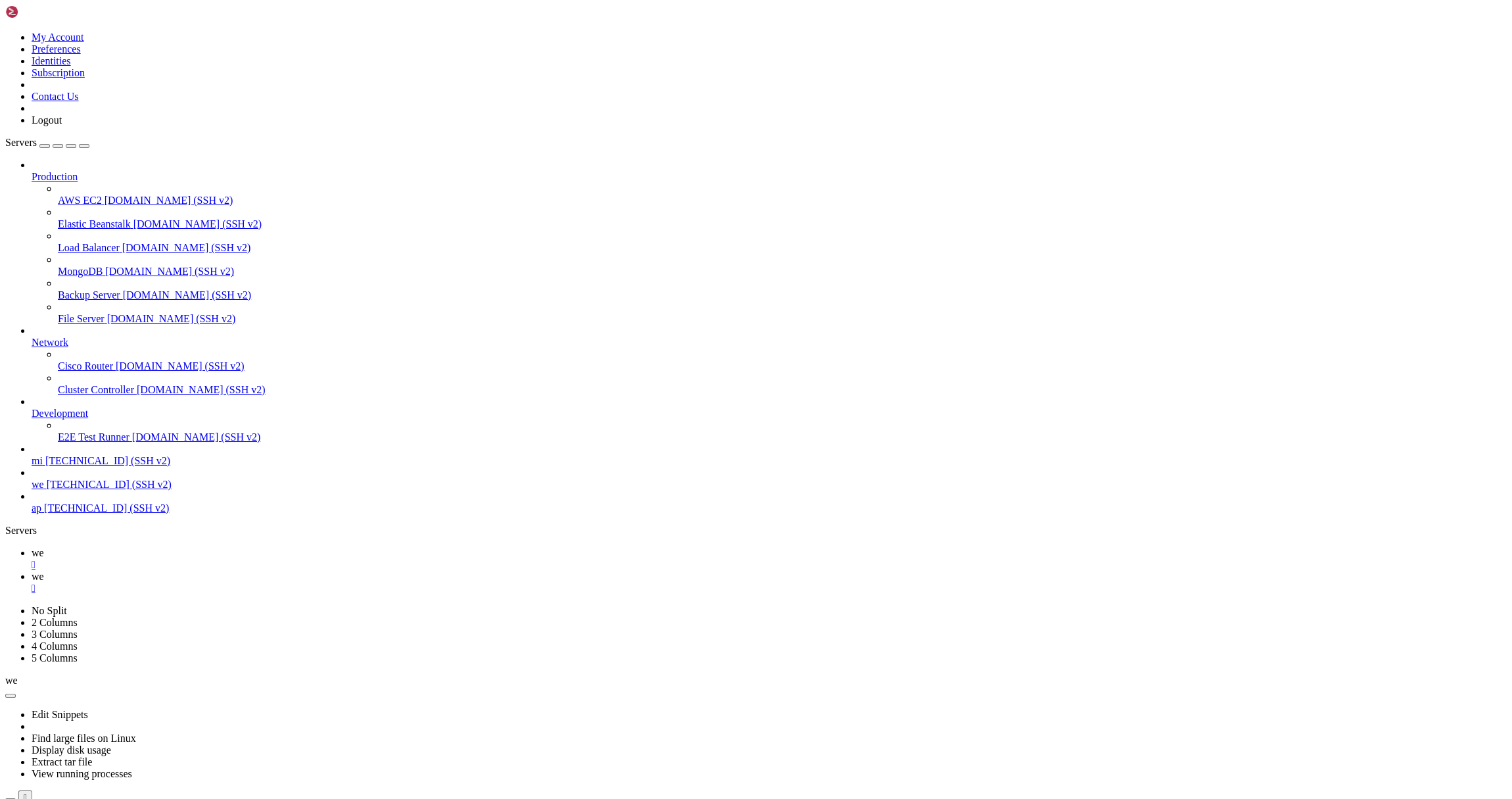
drag, startPoint x: 445, startPoint y: 757, endPoint x: 497, endPoint y: 753, distance: 52.2
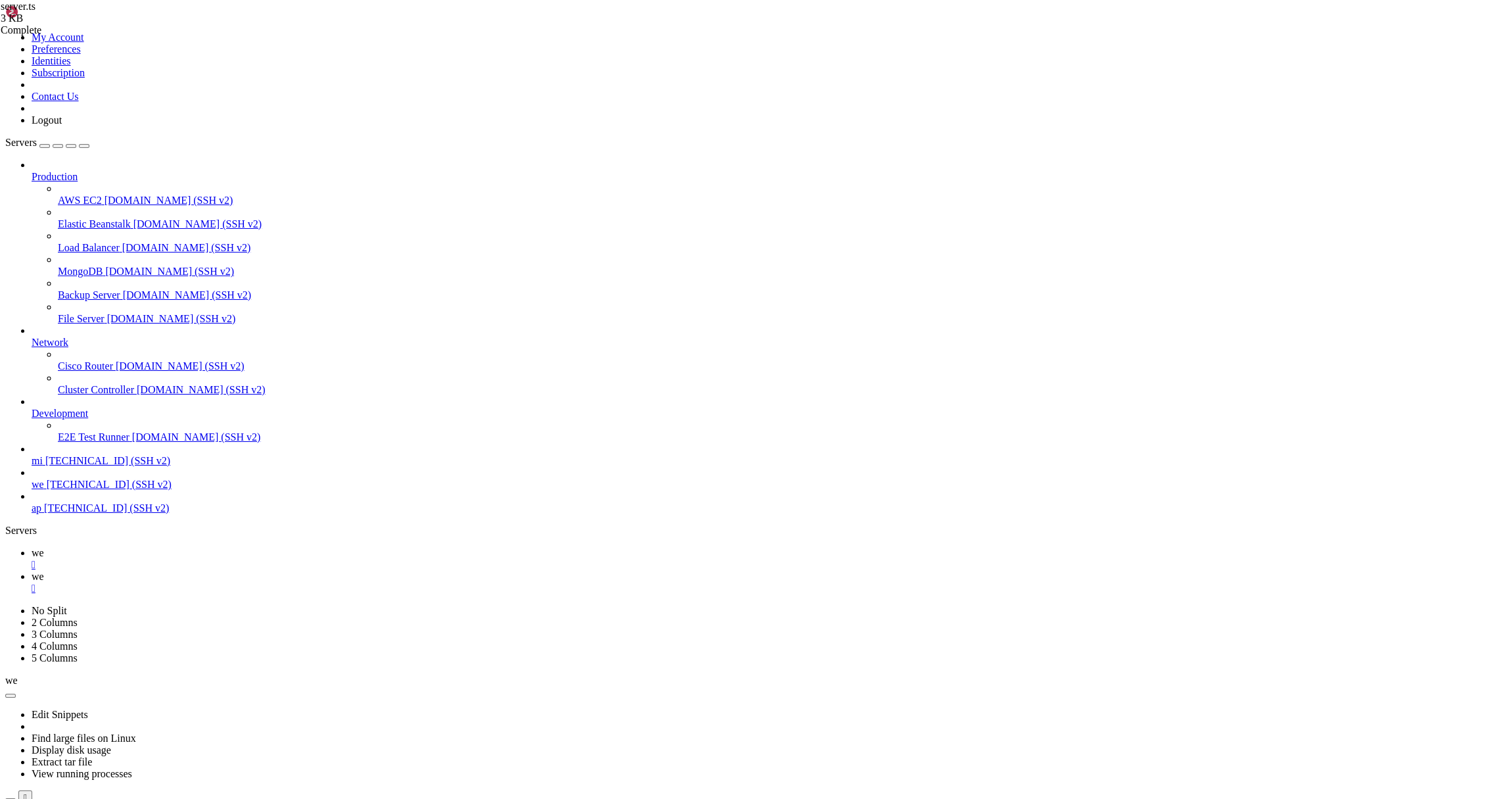
scroll to position [213, 0]
click at [185, 547] on link "we " at bounding box center [769, 559] width 1476 height 24
drag, startPoint x: 463, startPoint y: 1465, endPoint x: 414, endPoint y: 1468, distance: 49.1
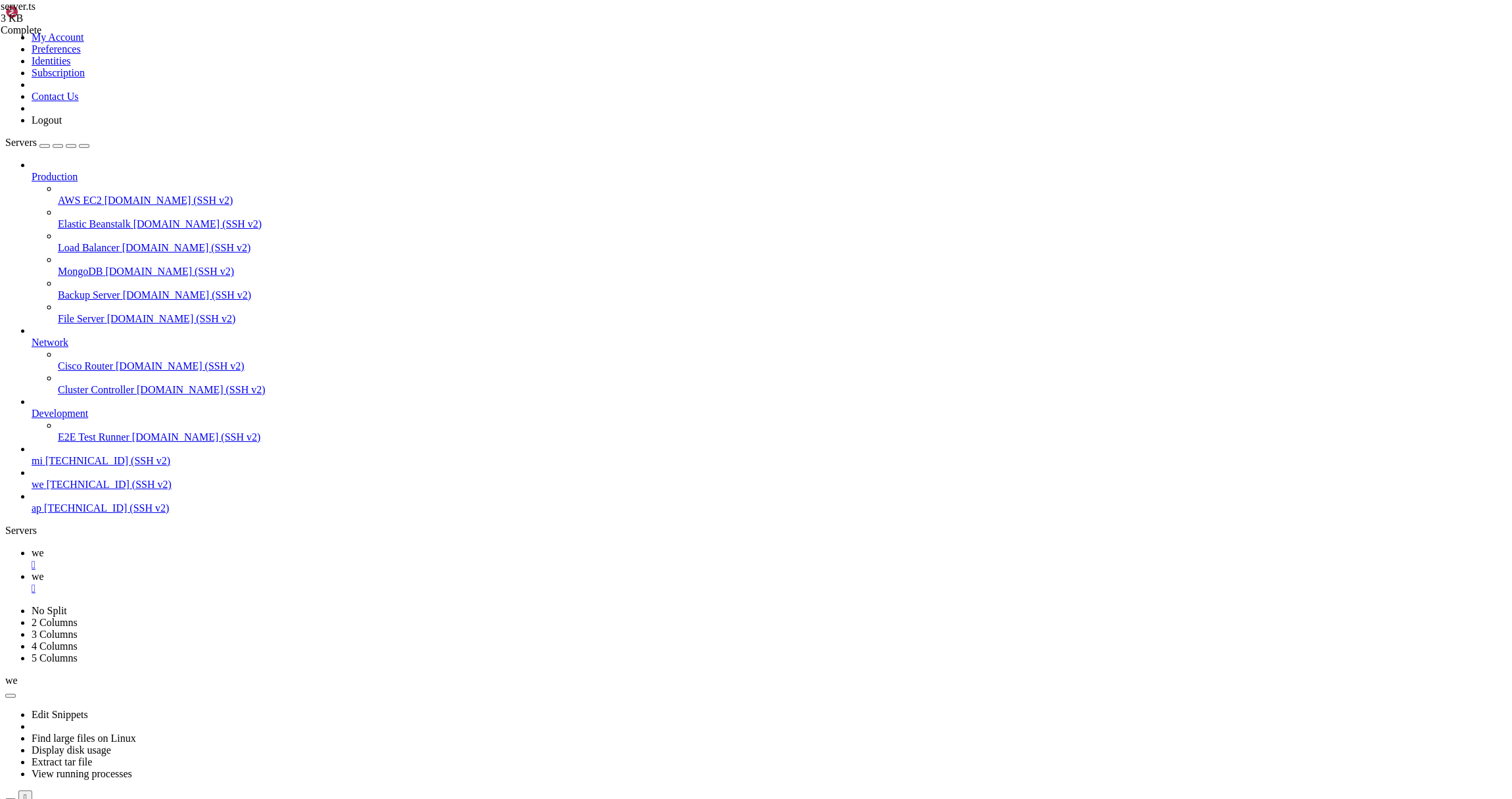
drag, startPoint x: 425, startPoint y: 1426, endPoint x: 317, endPoint y: 1432, distance: 108.2
click at [31, 571] on icon at bounding box center [31, 576] width 0 height 11
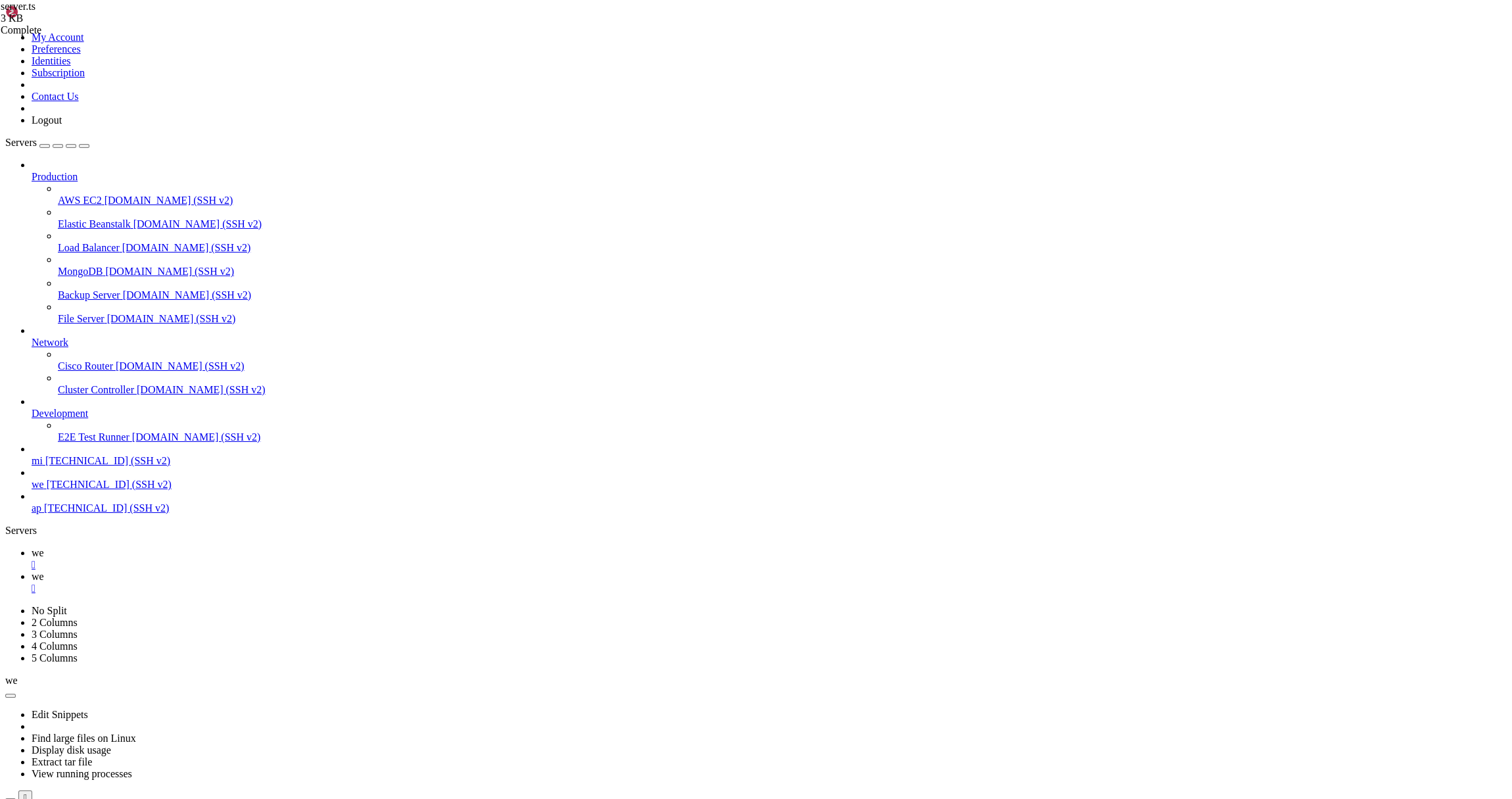
click at [44, 547] on span "we" at bounding box center [37, 552] width 13 height 11
click at [44, 571] on span "we" at bounding box center [37, 576] width 13 height 11
drag, startPoint x: 508, startPoint y: 760, endPoint x: 446, endPoint y: 758, distance: 62.0
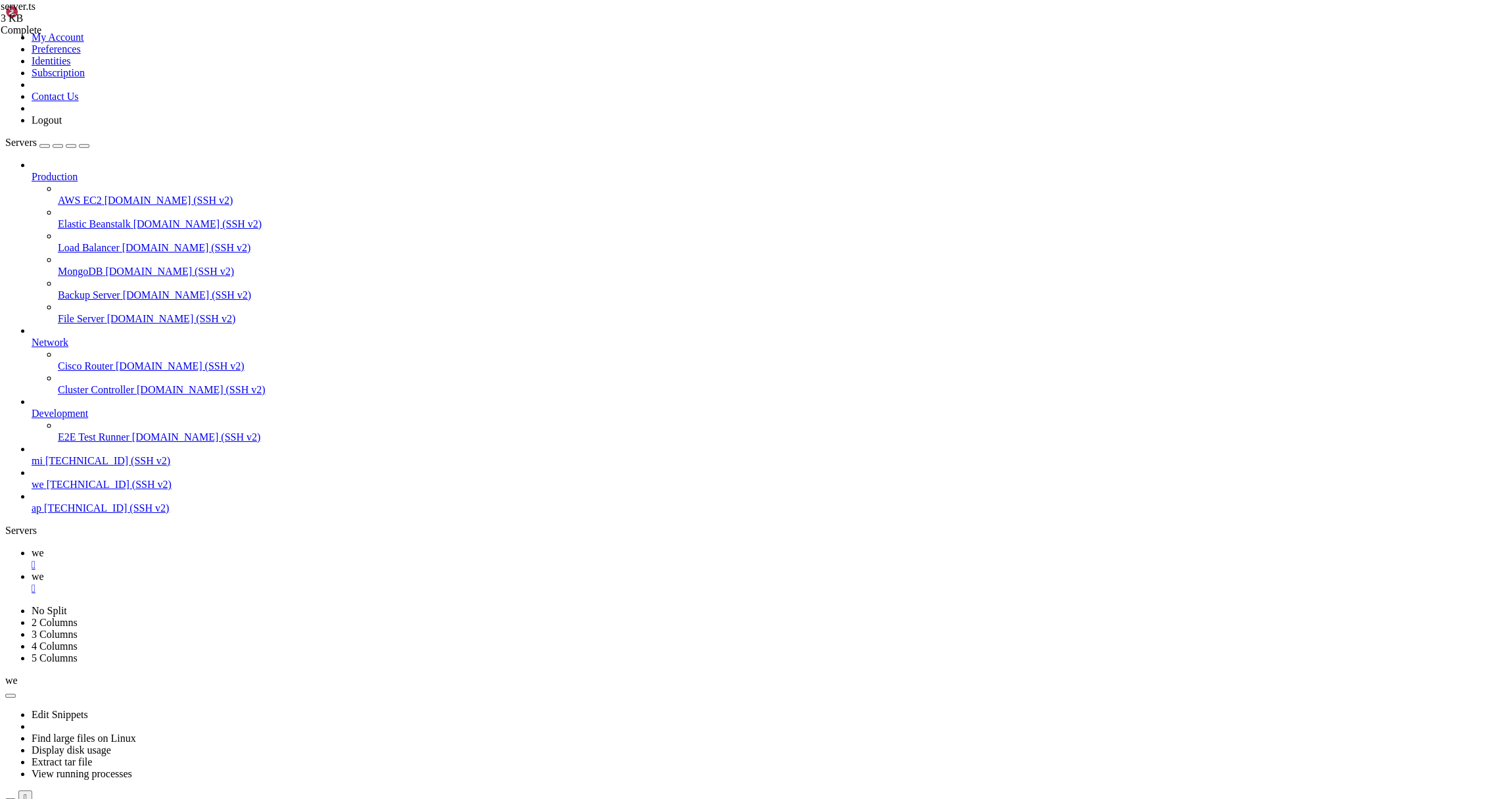
type textarea "console.log(`📡 API endpoint: http://localhost:${server.port}/api/scraper?url=<t…"
click at [31, 547] on icon at bounding box center [31, 552] width 0 height 11
click at [233, 571] on link "we " at bounding box center [769, 583] width 1476 height 24
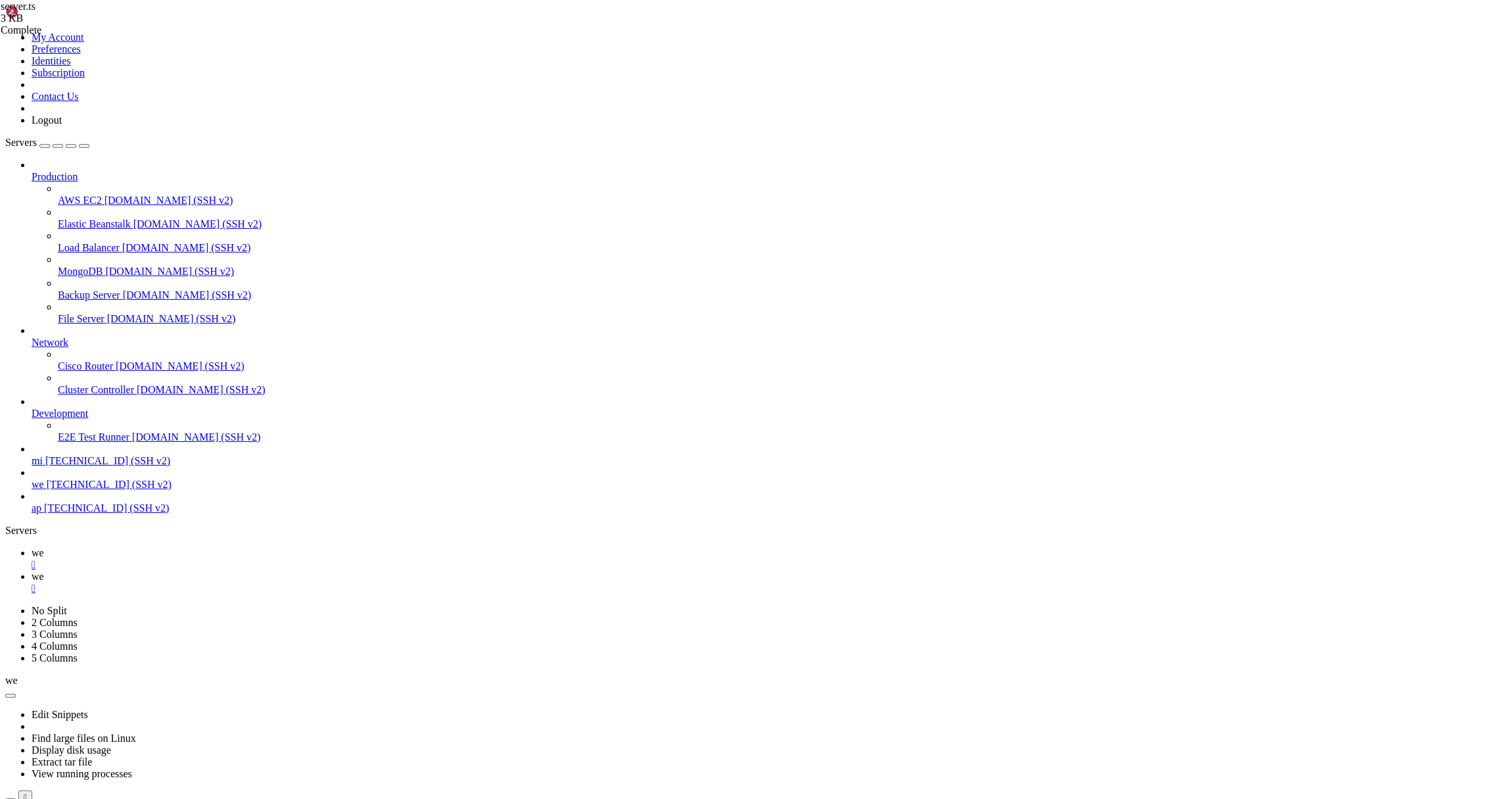
type textarea "echo "⏹️ Stop: pm2 stop cloudflare-scraper""
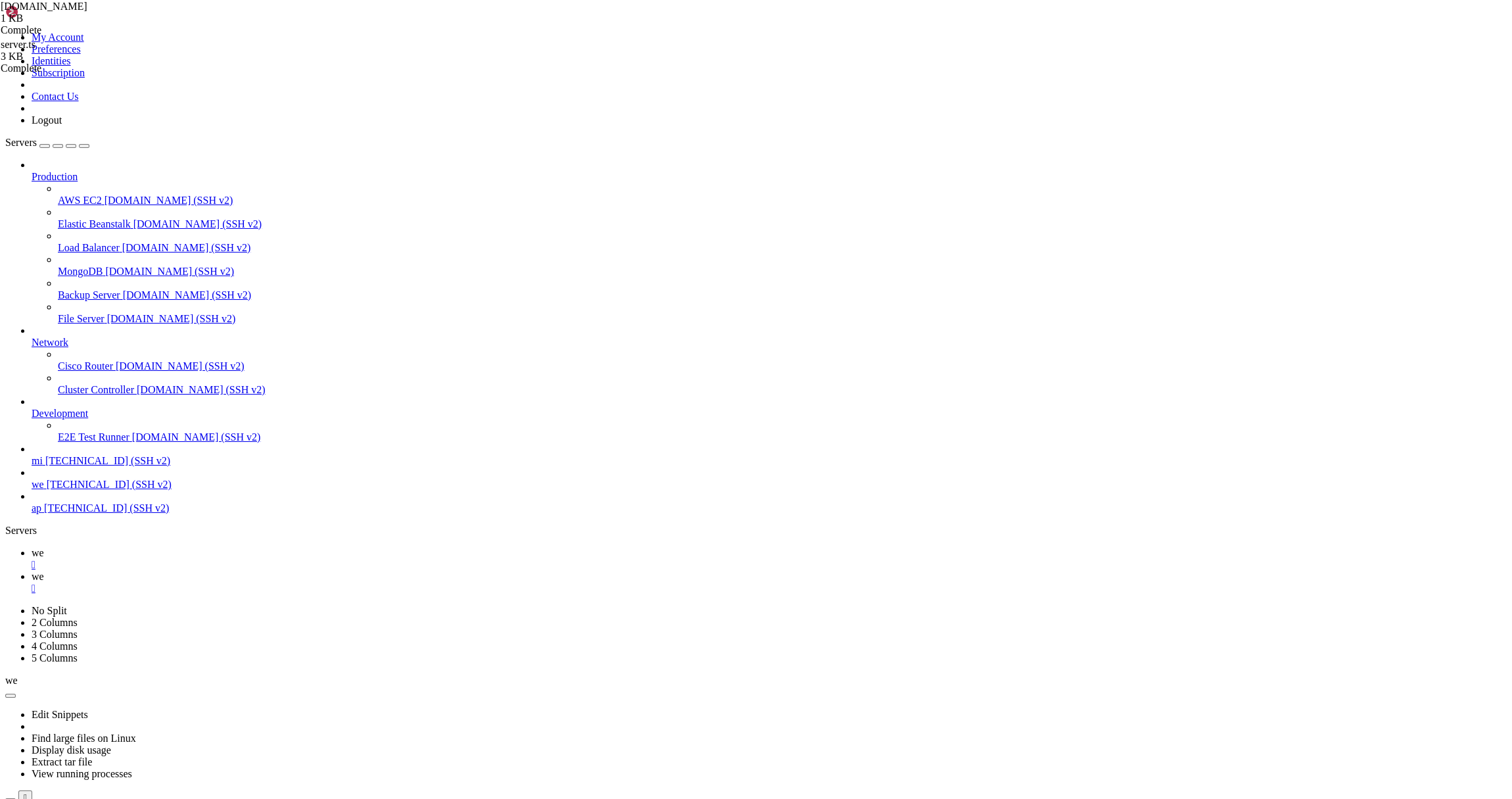
type textarea "import { sleep } from 'bun'"
click at [31, 547] on icon at bounding box center [31, 552] width 0 height 11
click at [31, 571] on icon at bounding box center [31, 576] width 0 height 11
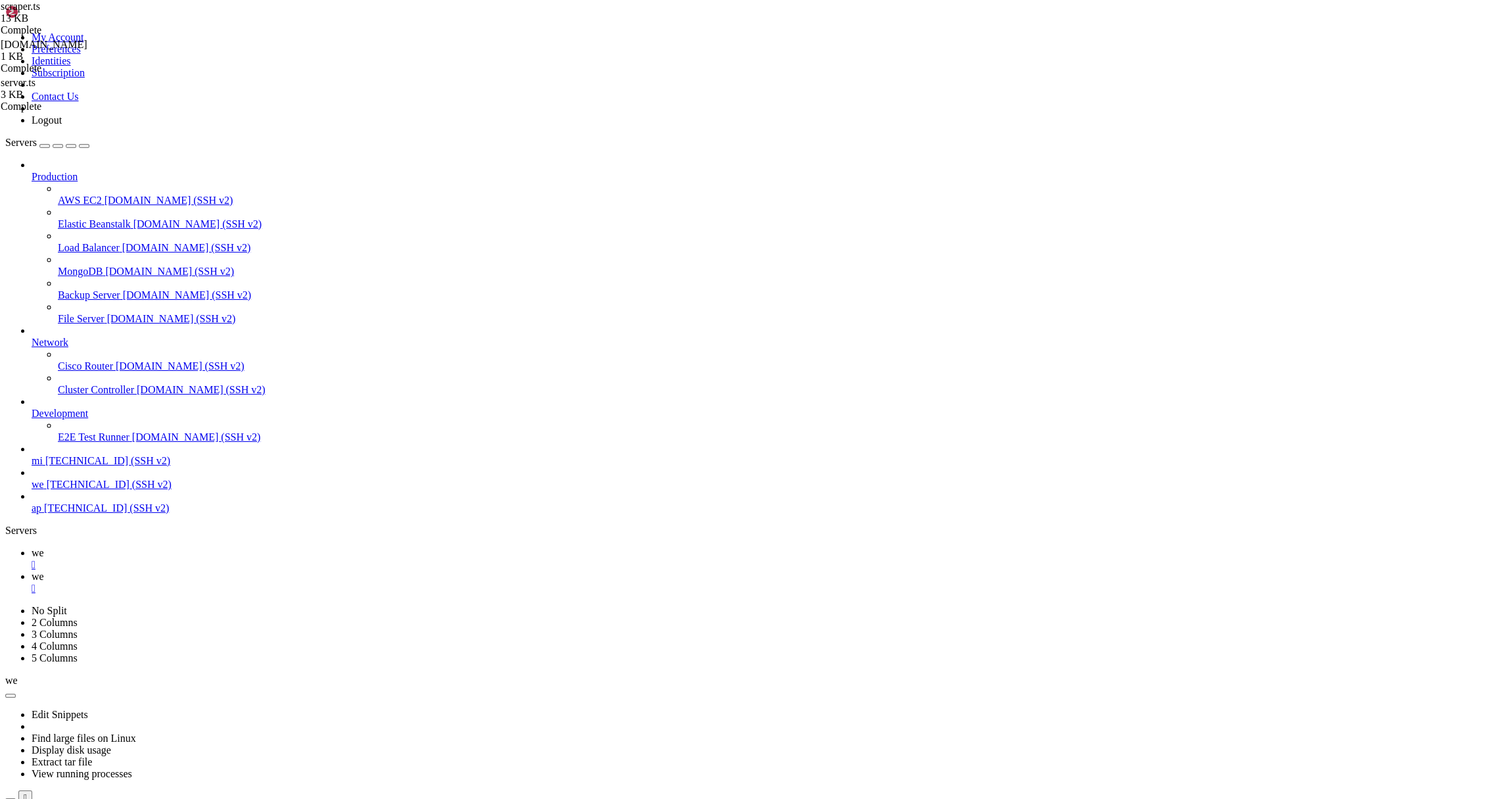
click at [182, 547] on link "we " at bounding box center [769, 559] width 1476 height 24
click at [31, 571] on icon at bounding box center [31, 576] width 0 height 11
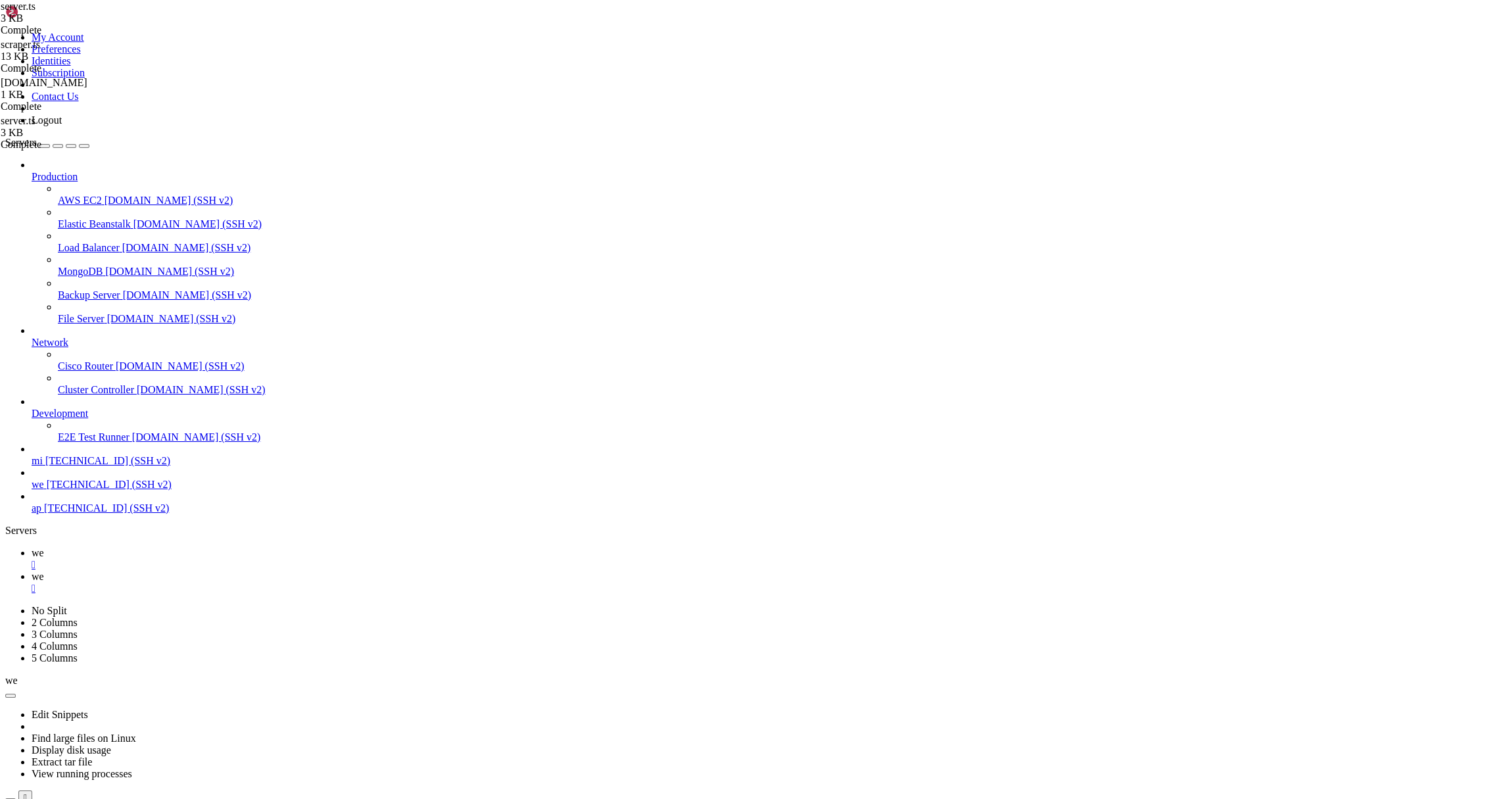
scroll to position [290, 0]
click at [44, 547] on span "we" at bounding box center [37, 552] width 13 height 11
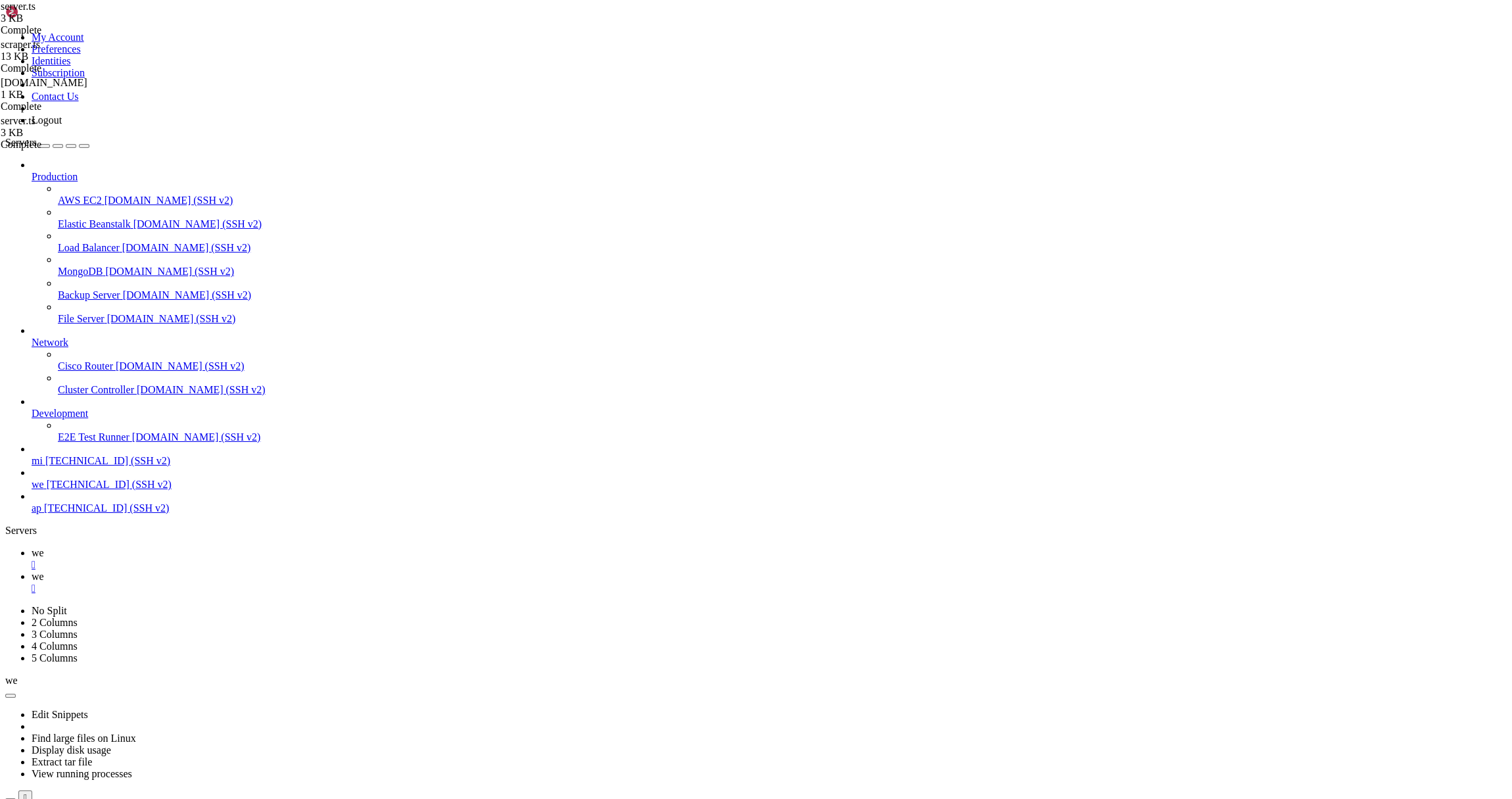
drag, startPoint x: 335, startPoint y: 1495, endPoint x: 320, endPoint y: 1496, distance: 15.0
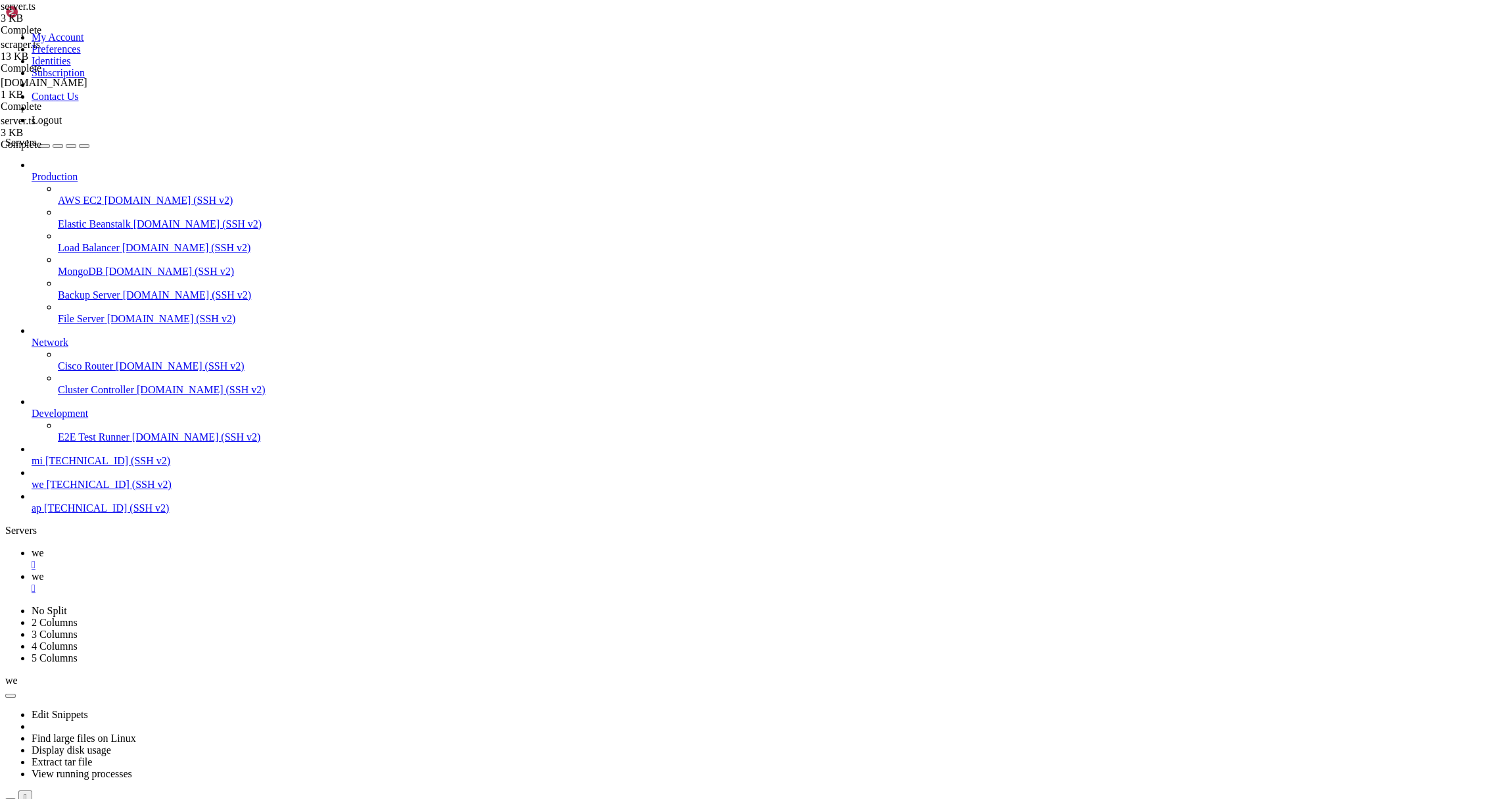
click at [242, 571] on link "we " at bounding box center [769, 583] width 1476 height 24
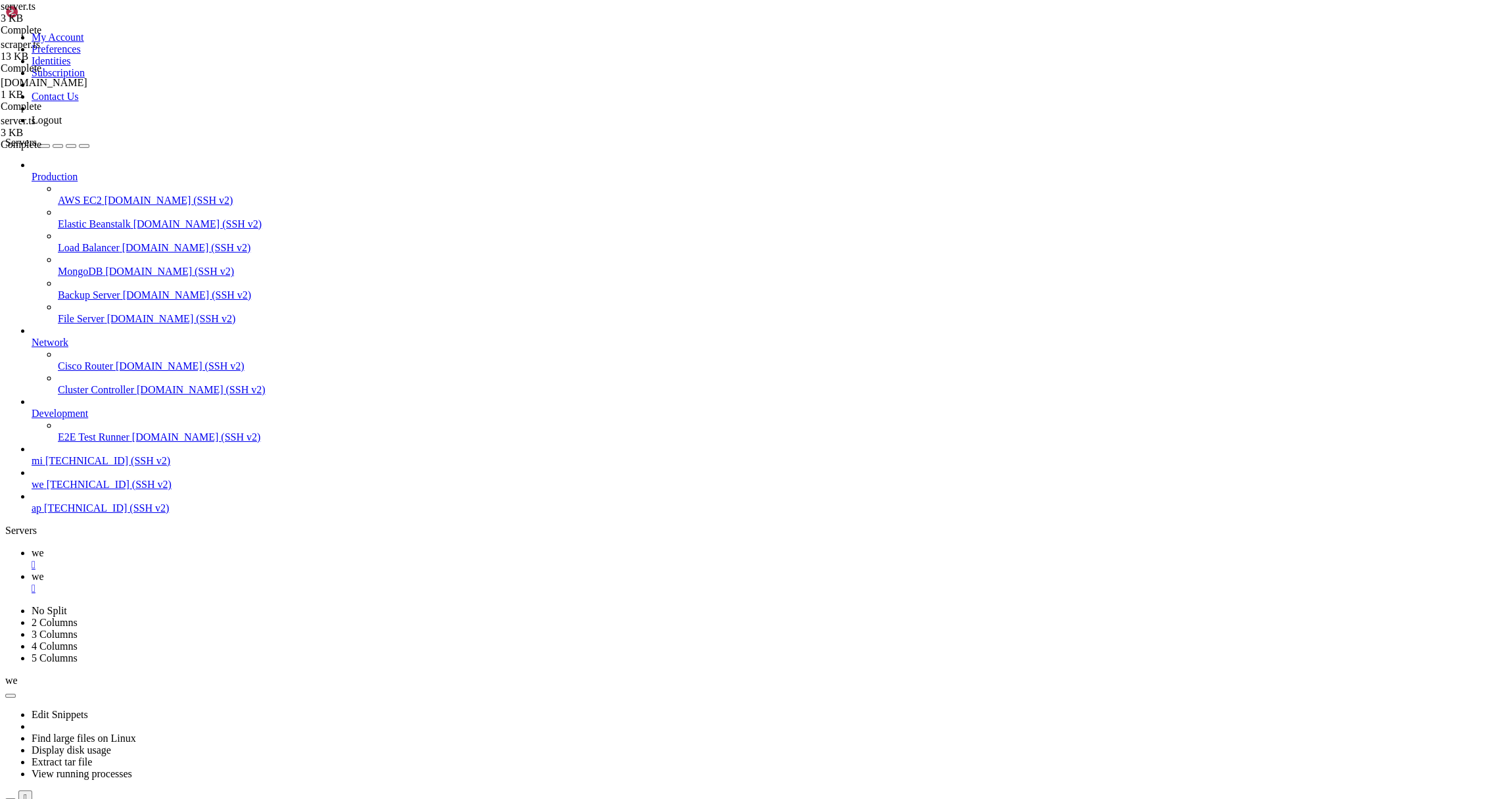
type input "/root"
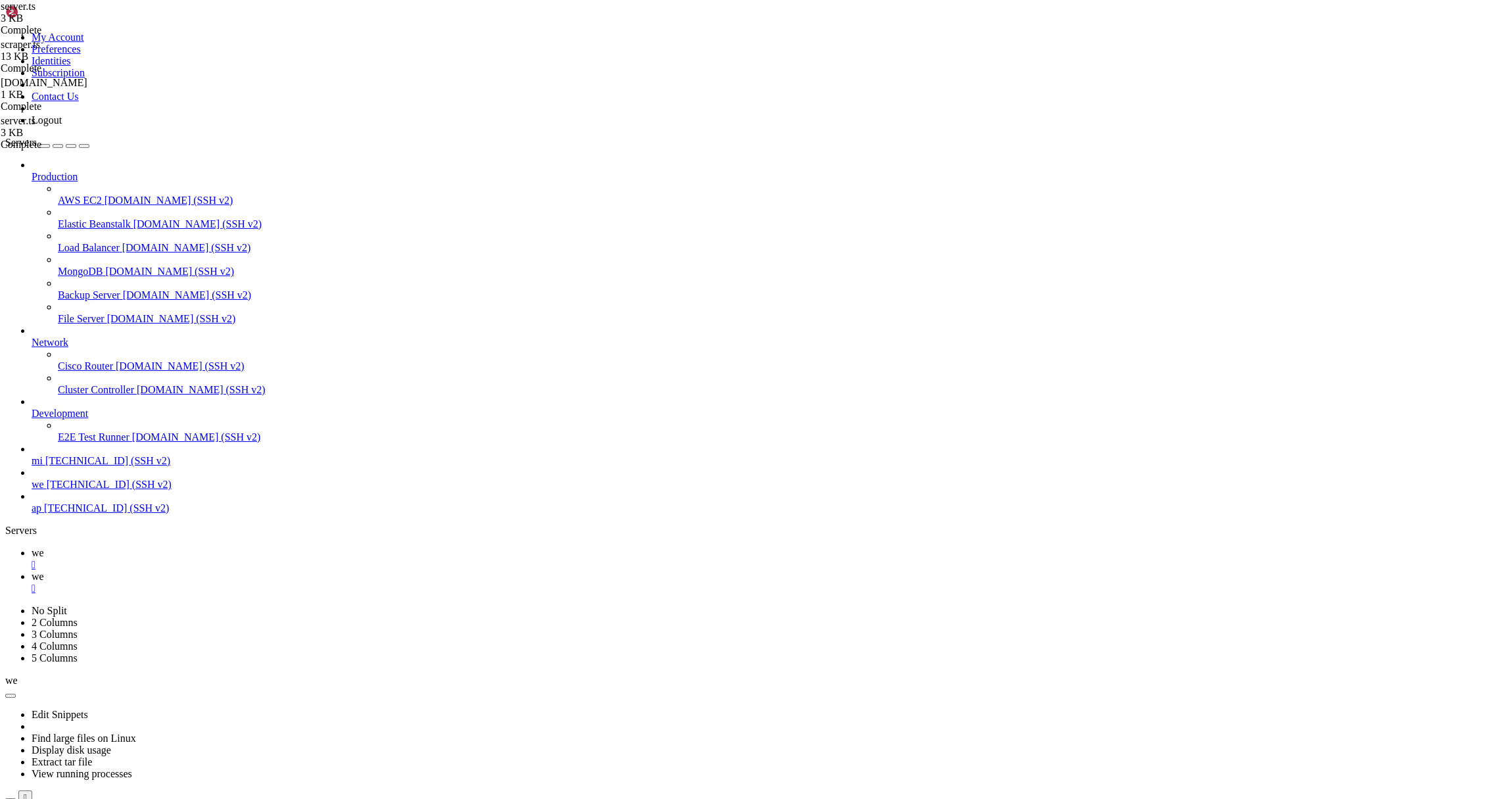
type textarea "import aiohttp"
click at [31, 547] on icon at bounding box center [31, 552] width 0 height 11
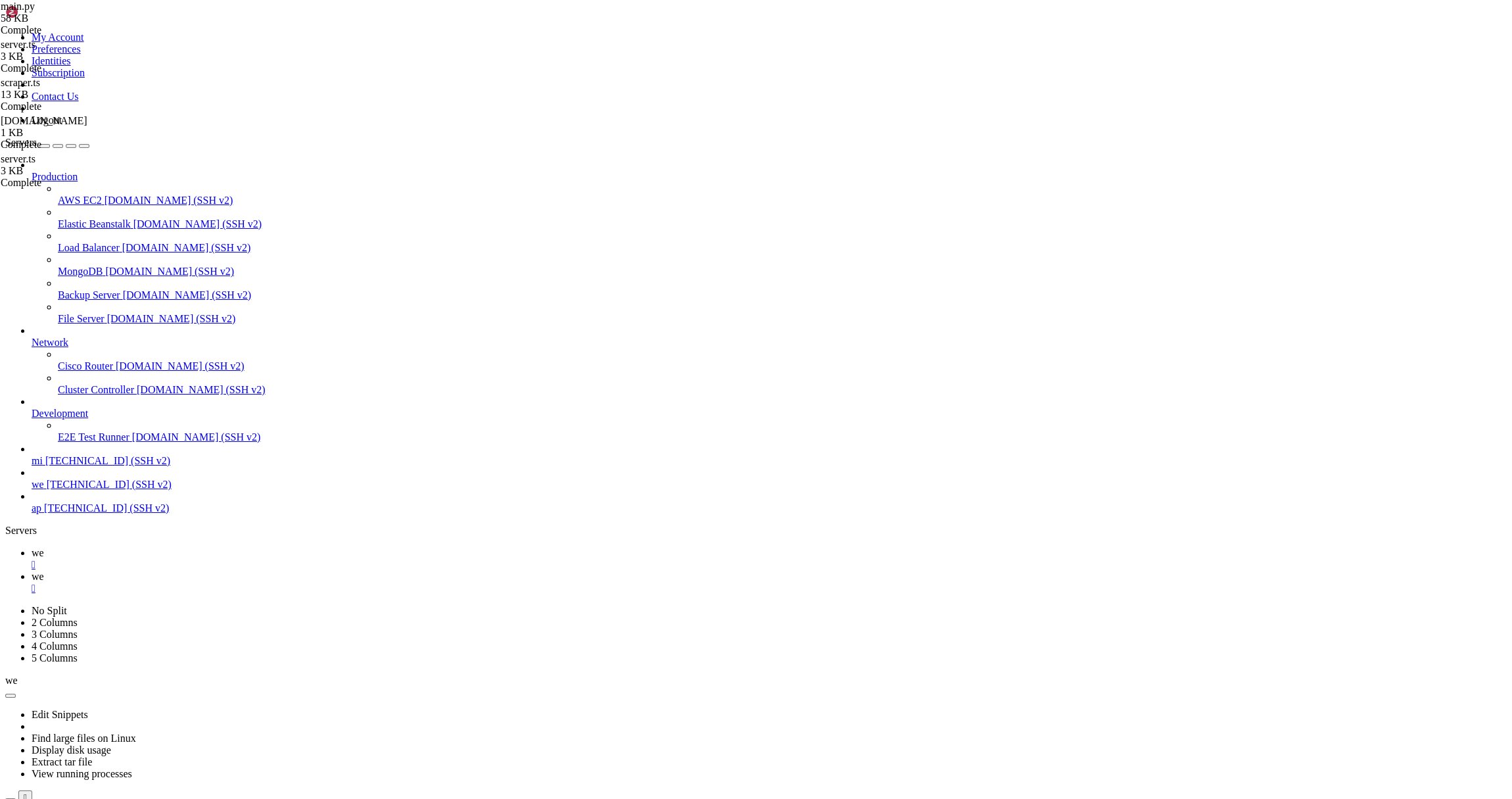
scroll to position [931, 0]
click at [31, 571] on icon at bounding box center [31, 576] width 0 height 11
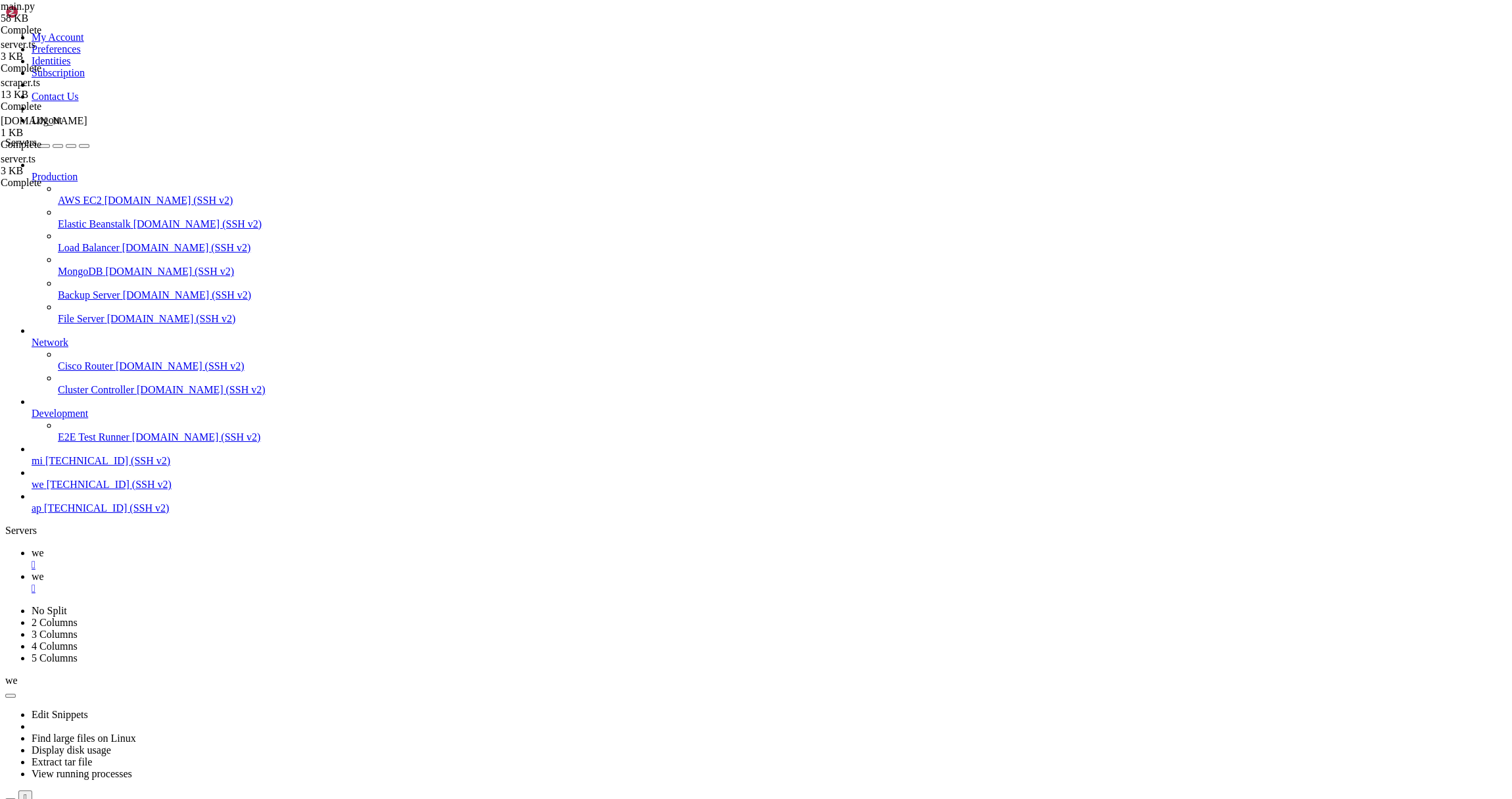
scroll to position [0, 0]
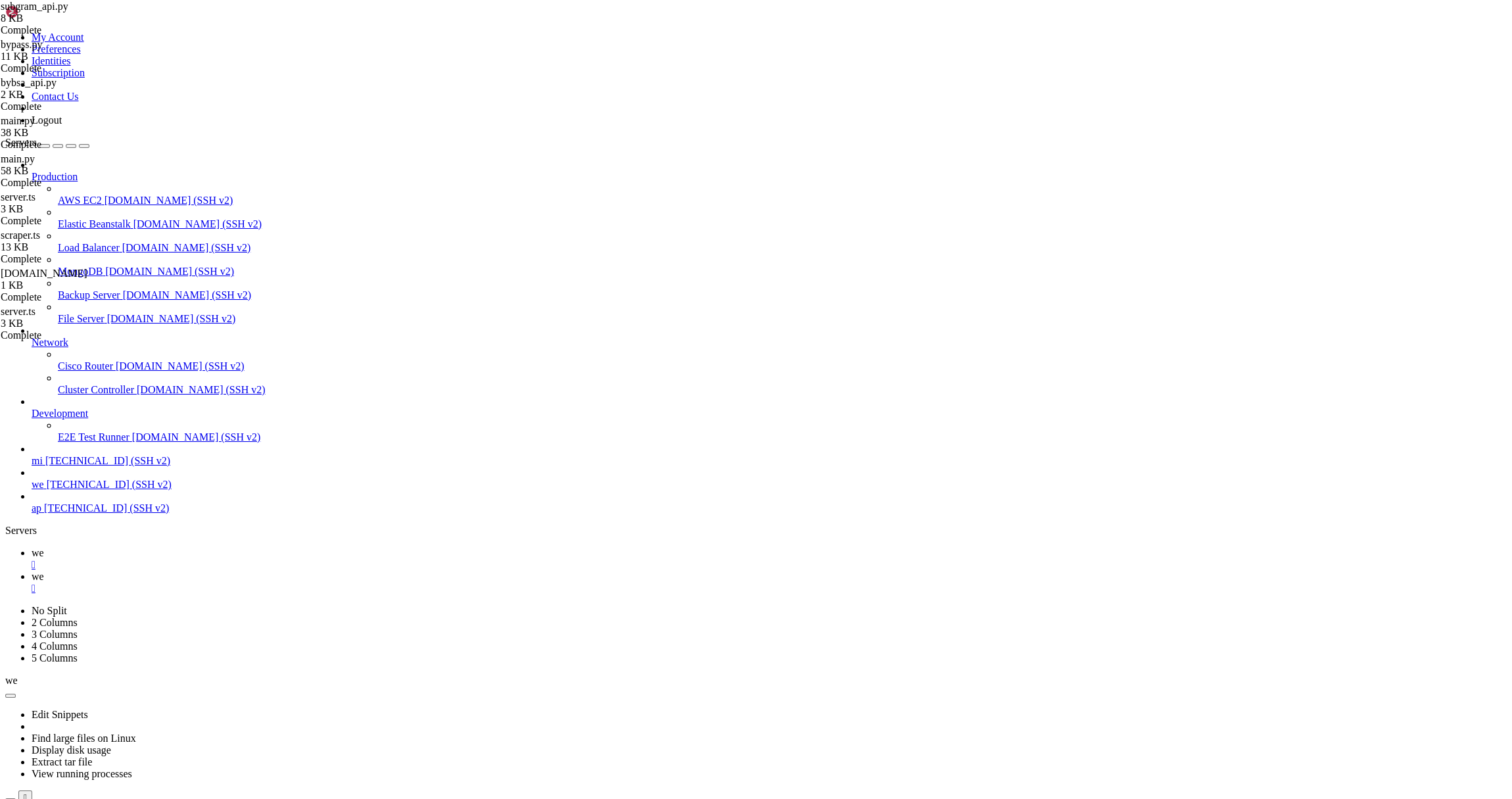
click at [187, 547] on link "we " at bounding box center [769, 559] width 1476 height 24
click at [240, 571] on link "we " at bounding box center [769, 583] width 1476 height 24
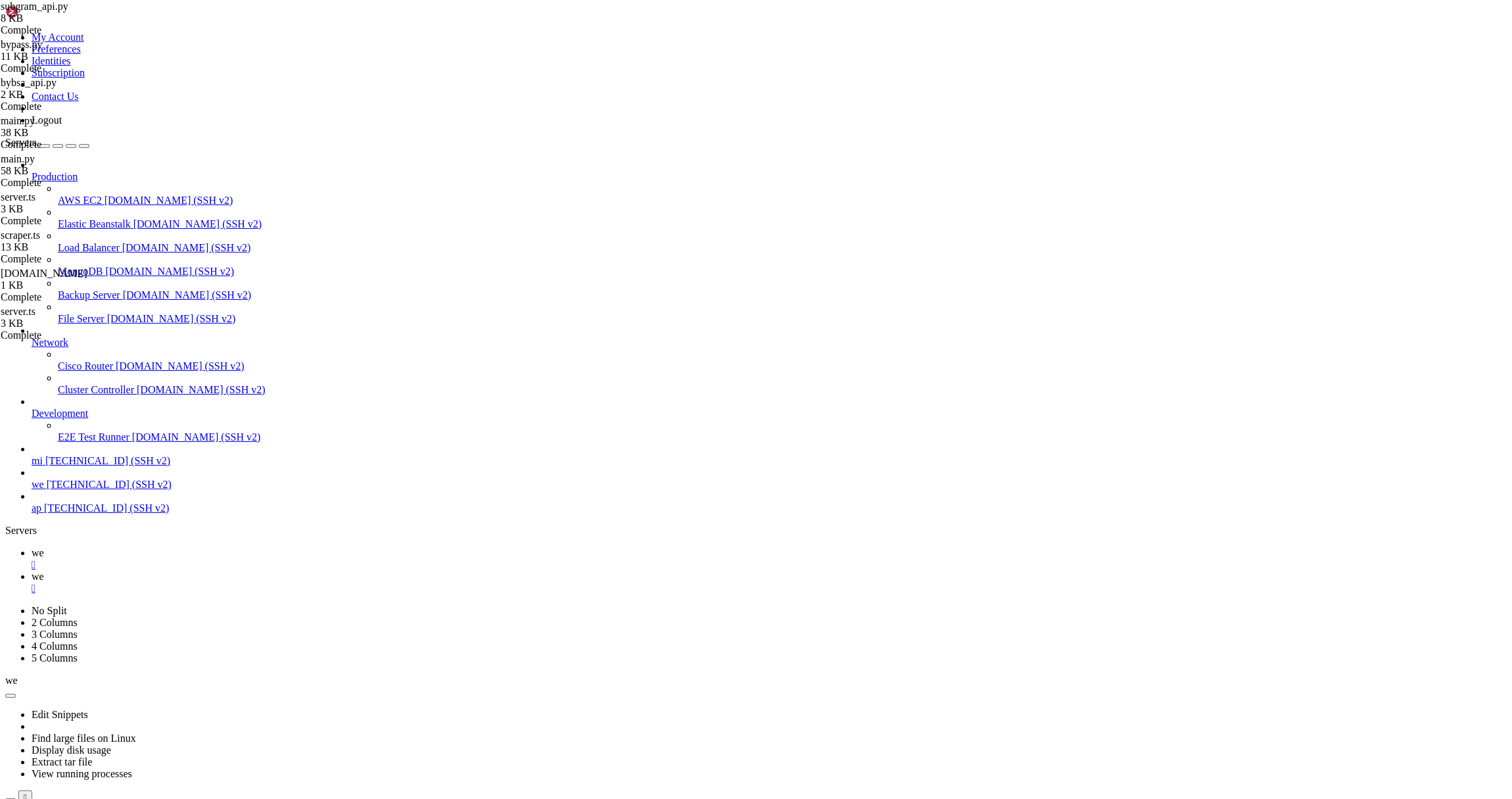
type input "/root/cloudflare"
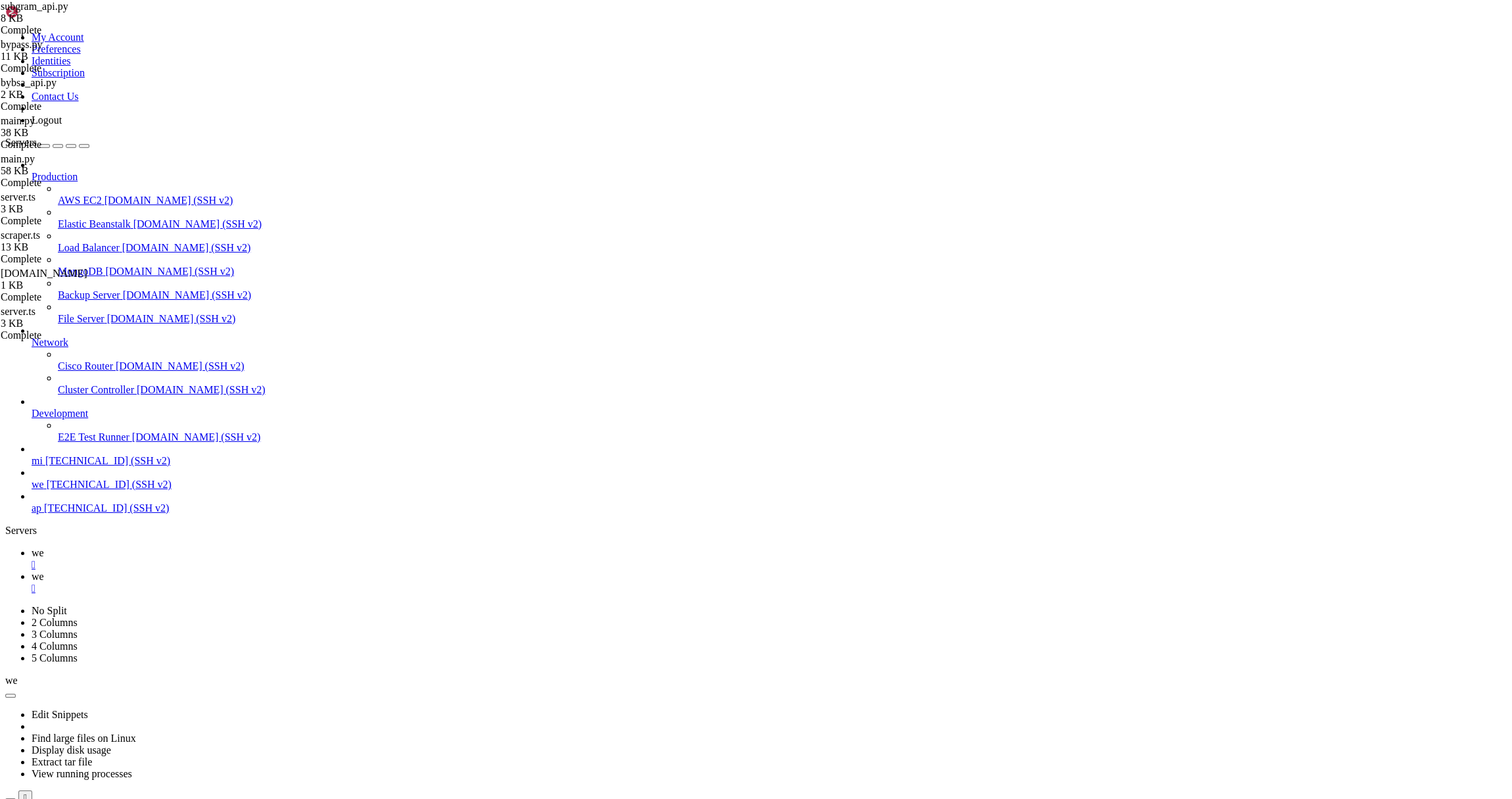
scroll to position [0, 0]
type textarea "port: process.env.PORT || 1777,"
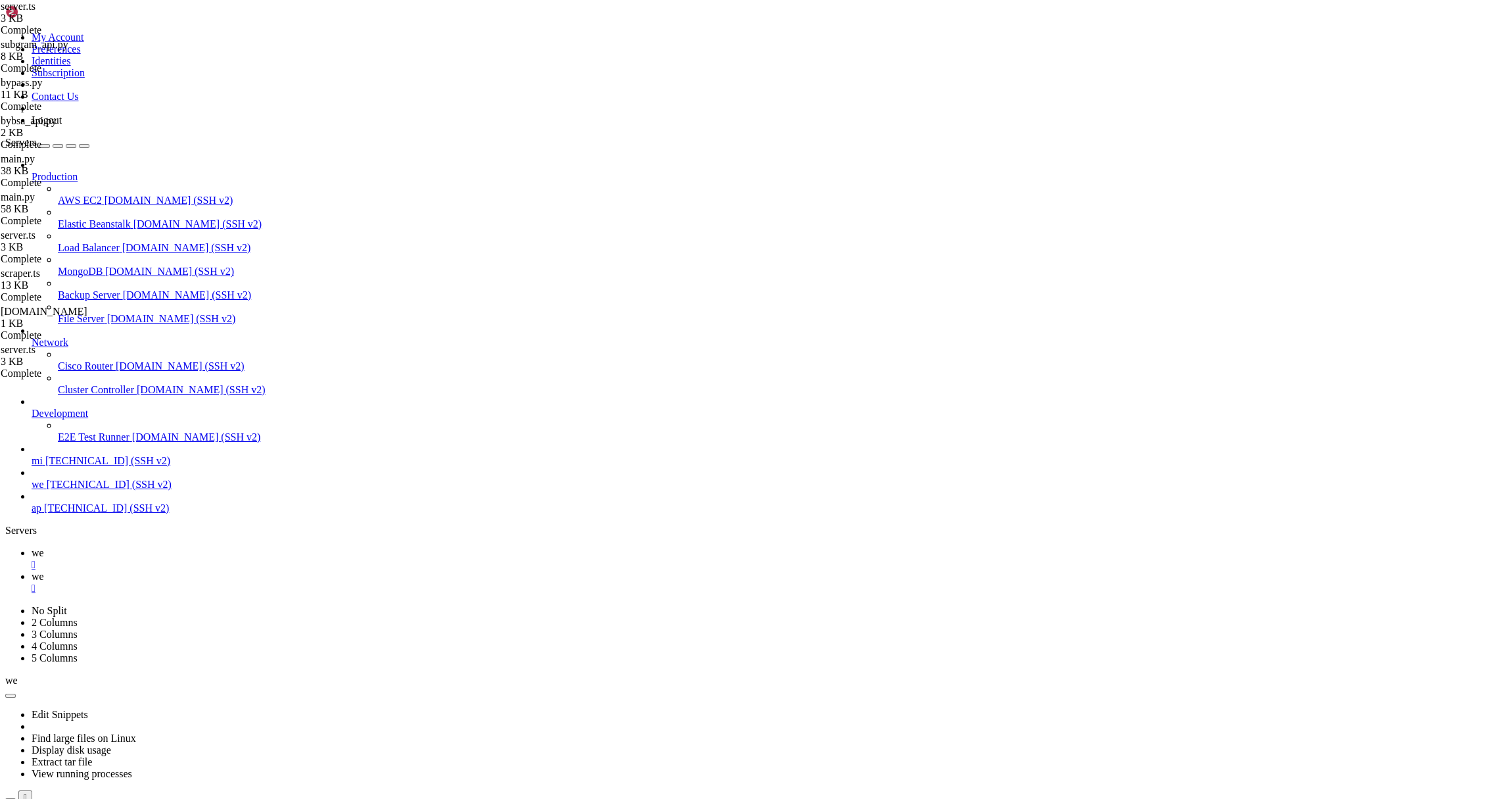
click at [44, 547] on span "we" at bounding box center [37, 552] width 13 height 11
drag, startPoint x: 407, startPoint y: 1423, endPoint x: 407, endPoint y: 1415, distance: 8.0
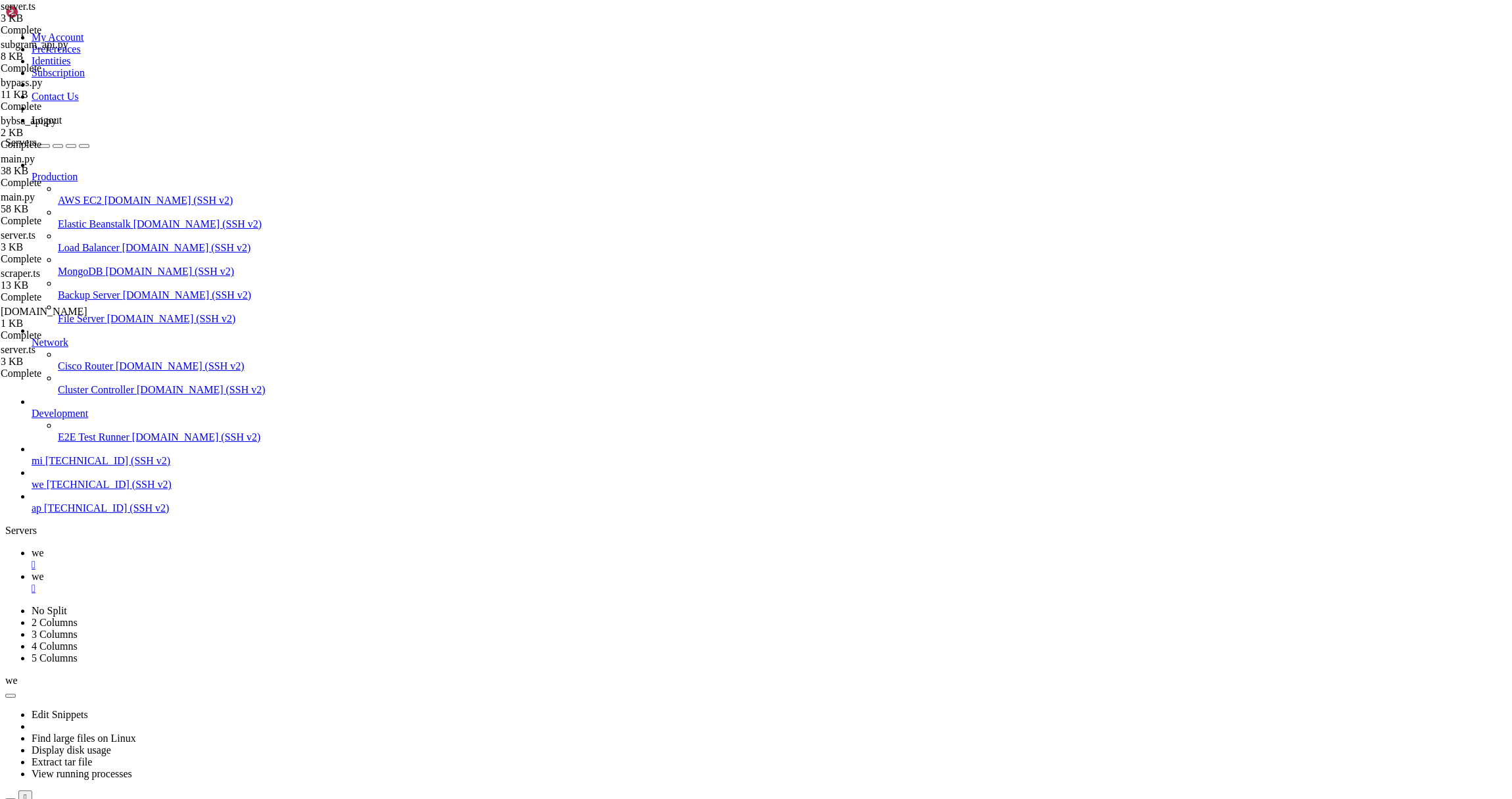
scroll to position [757, 0]
click at [31, 571] on icon at bounding box center [31, 576] width 0 height 11
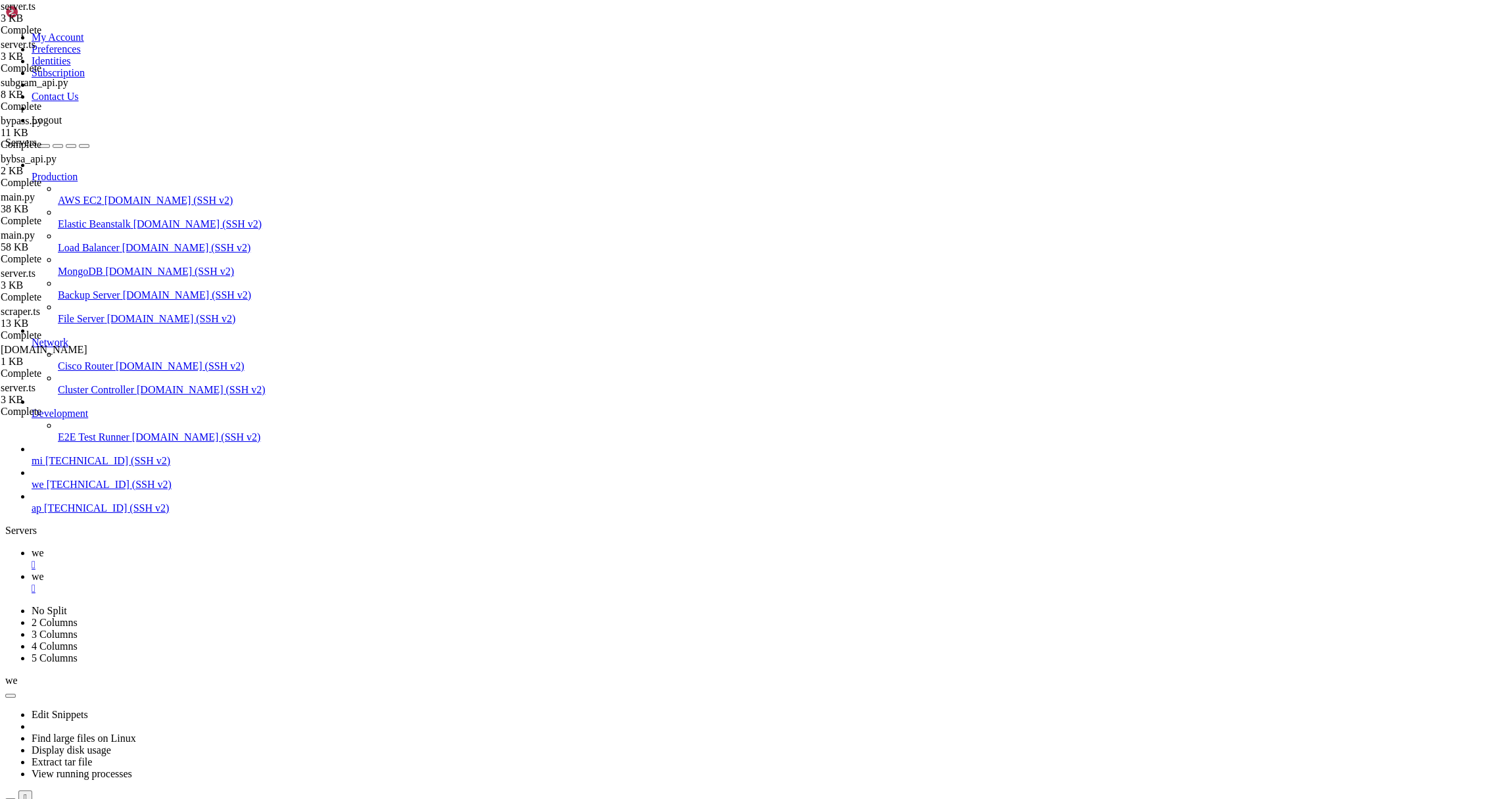
drag, startPoint x: 1140, startPoint y: 435, endPoint x: 1120, endPoint y: 433, distance: 20.1
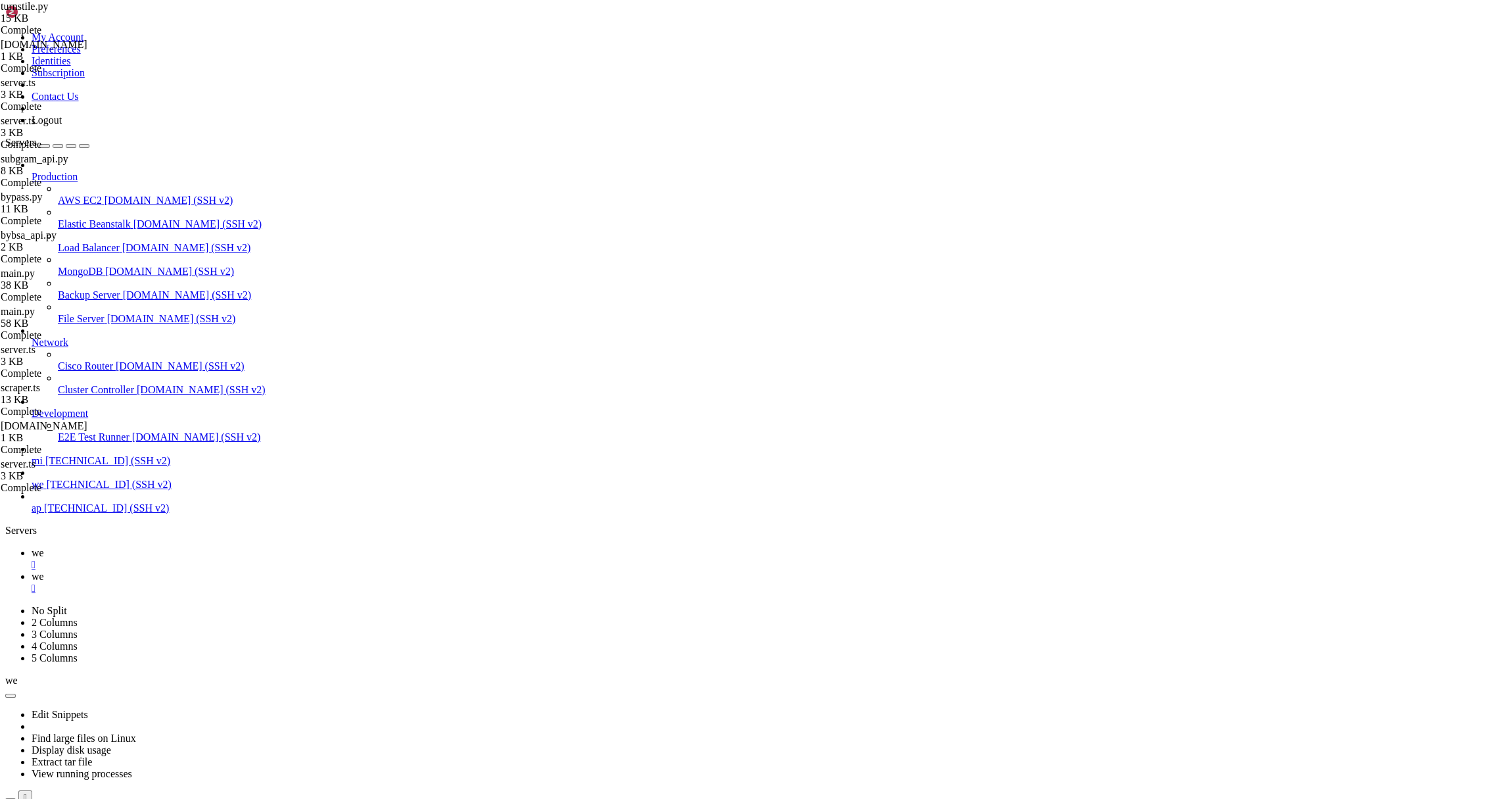
type textarea "super().warning(self.format_message('WARNING', 'YELLOW', message), *args, **kwa…"
click at [185, 547] on link "we " at bounding box center [769, 559] width 1476 height 24
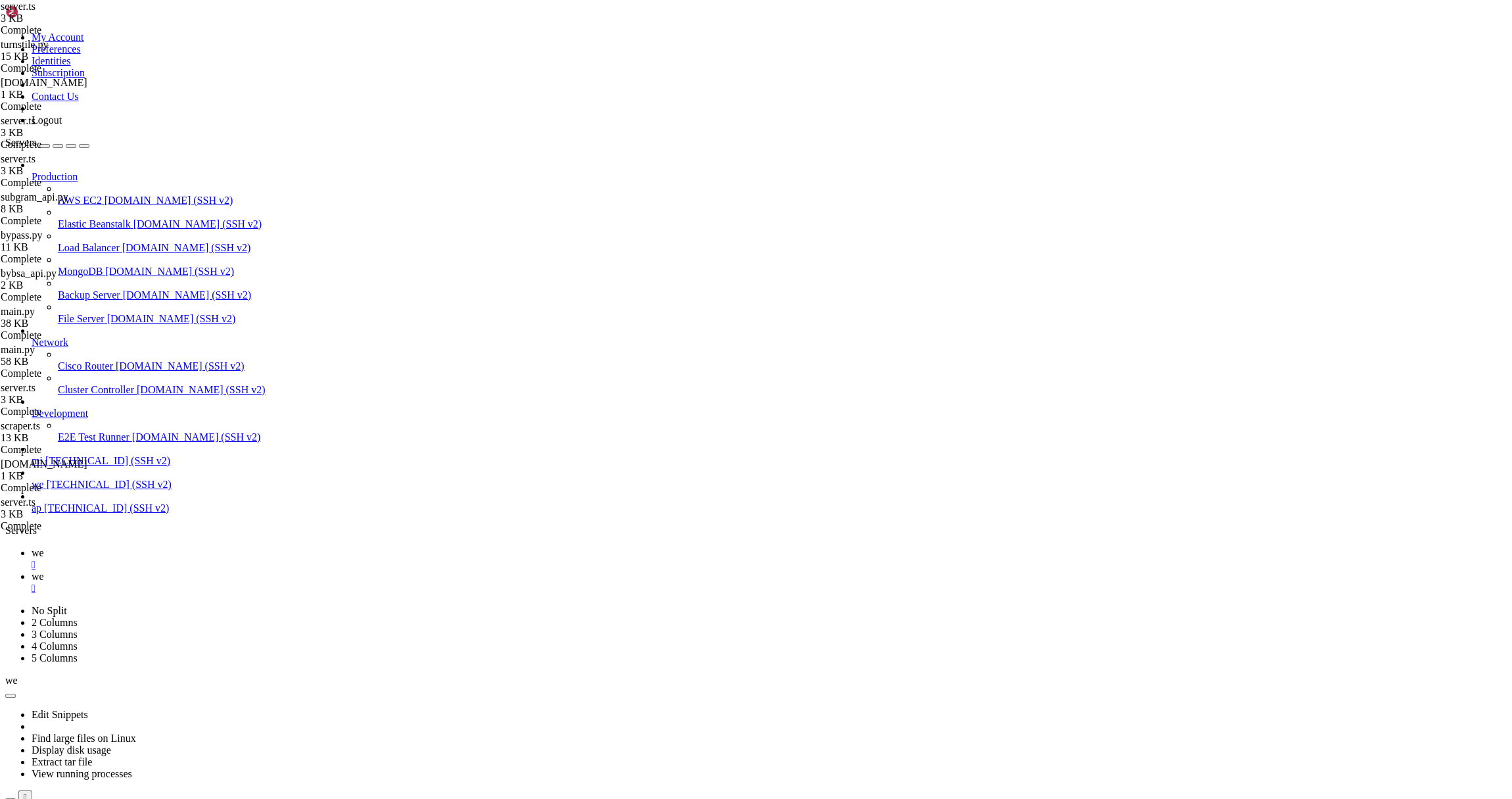
click at [240, 571] on link "we " at bounding box center [769, 583] width 1476 height 24
drag, startPoint x: 230, startPoint y: 102, endPoint x: 307, endPoint y: 103, distance: 77.0
type textarea "port: 1777,"
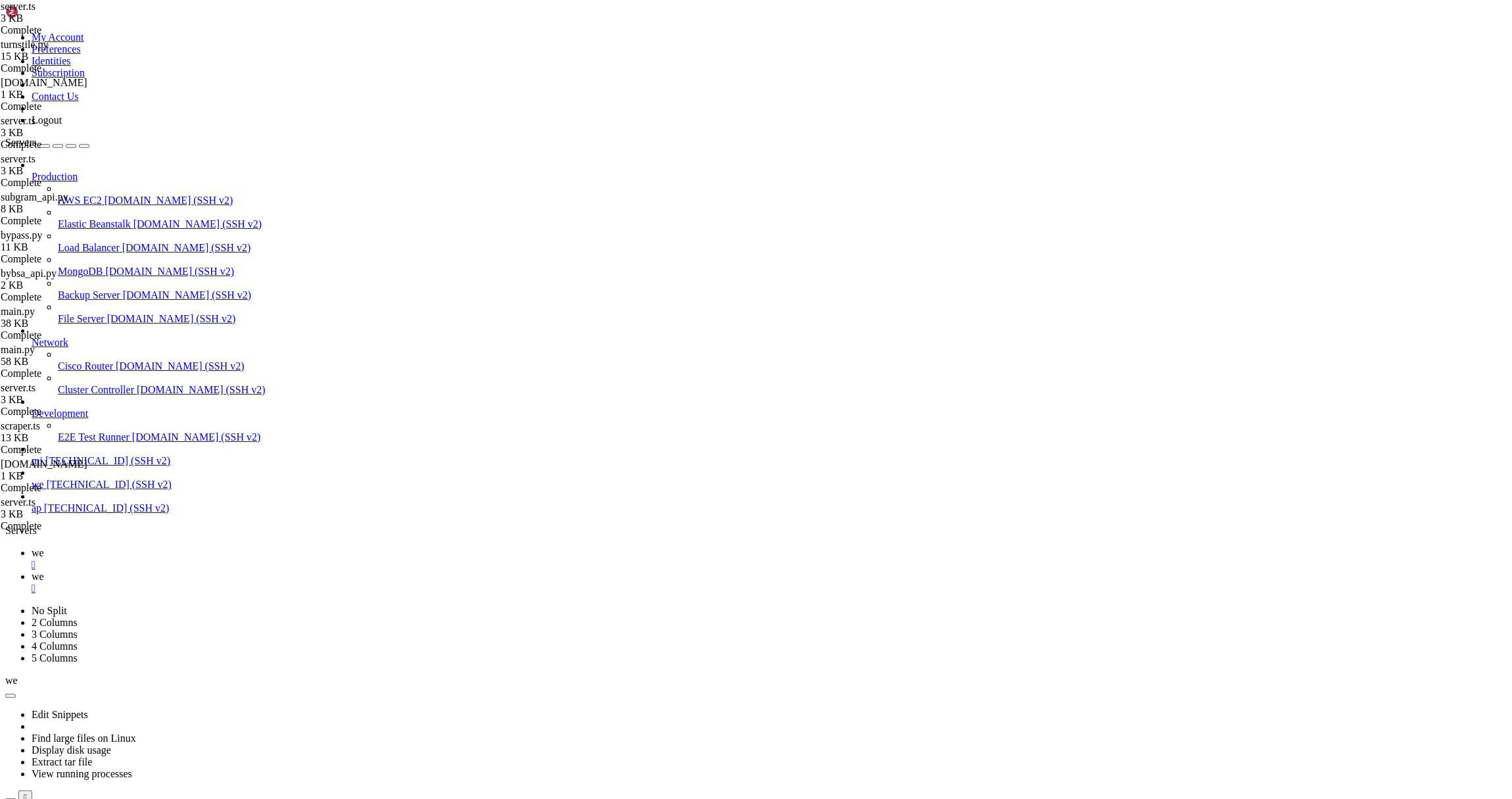
click at [44, 547] on span "we" at bounding box center [37, 552] width 13 height 11
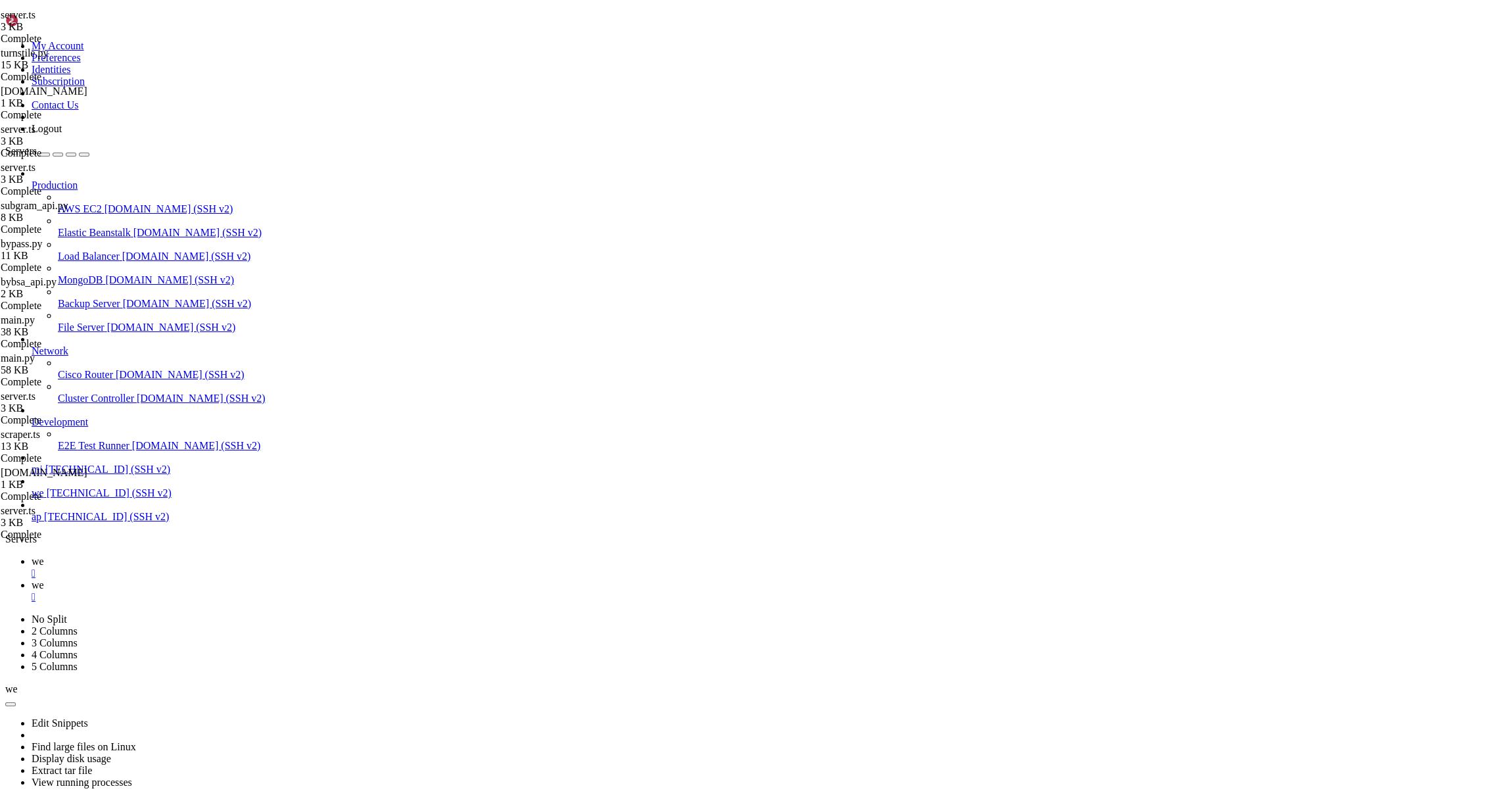
scroll to position [2178, 0]
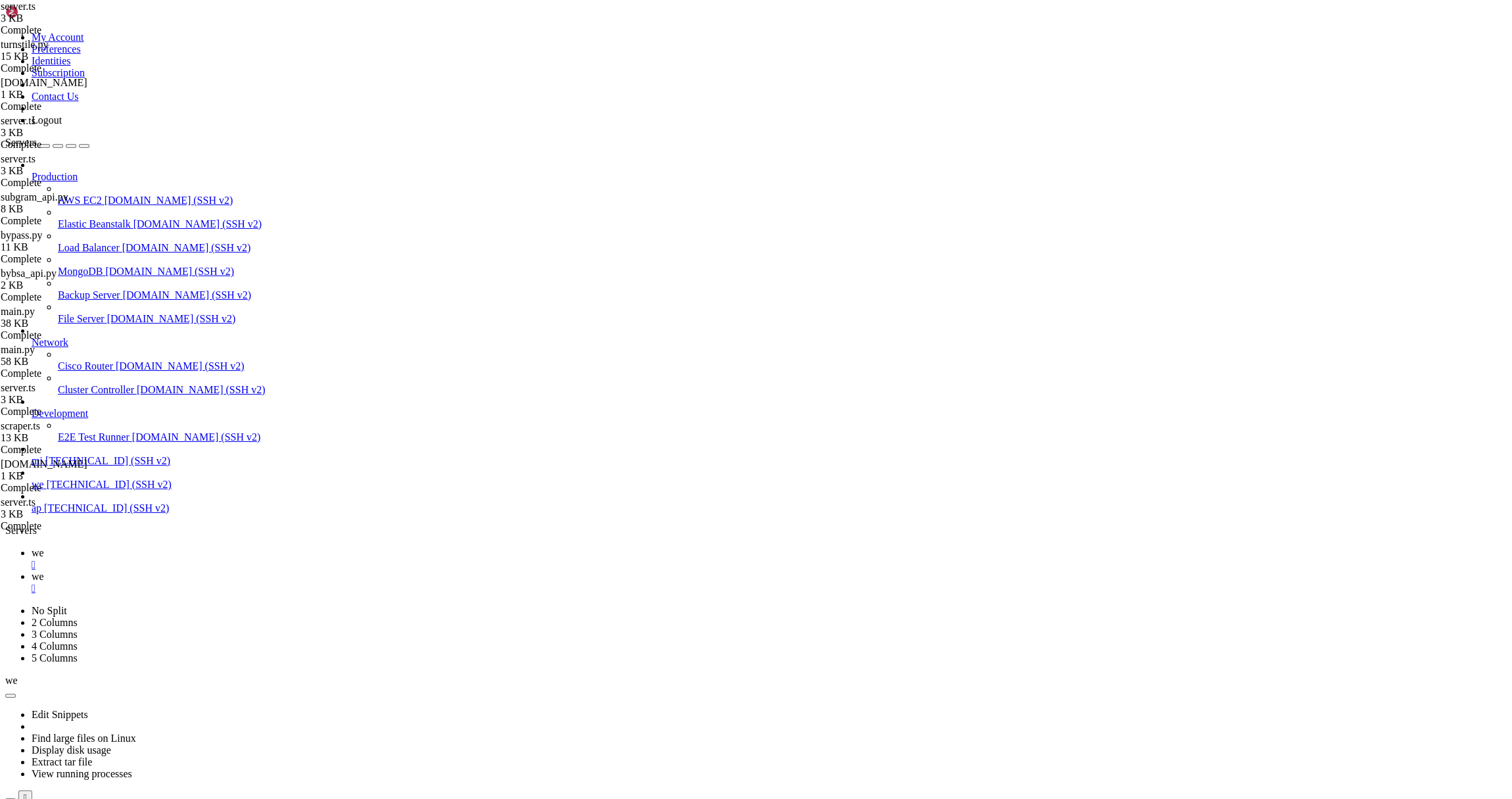
drag, startPoint x: 373, startPoint y: 661, endPoint x: 441, endPoint y: 656, distance: 68.2
type textarea "error: 'Available endpoints: GET /api/scraper?url=<target_url>&cache=<true|fals…"
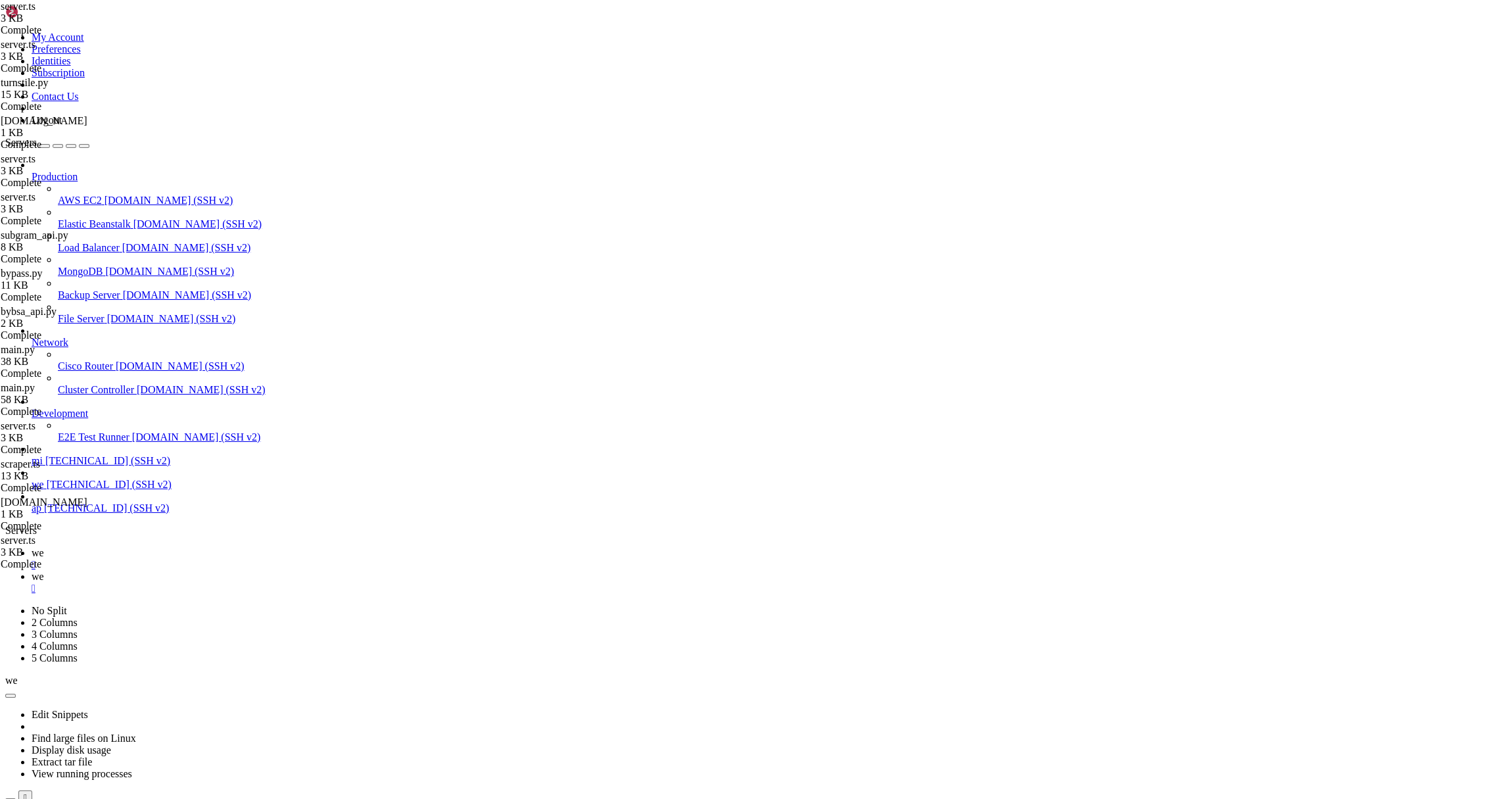
click at [44, 547] on span "we" at bounding box center [37, 552] width 13 height 11
drag, startPoint x: 348, startPoint y: 1510, endPoint x: 12, endPoint y: 1405, distance: 352.0
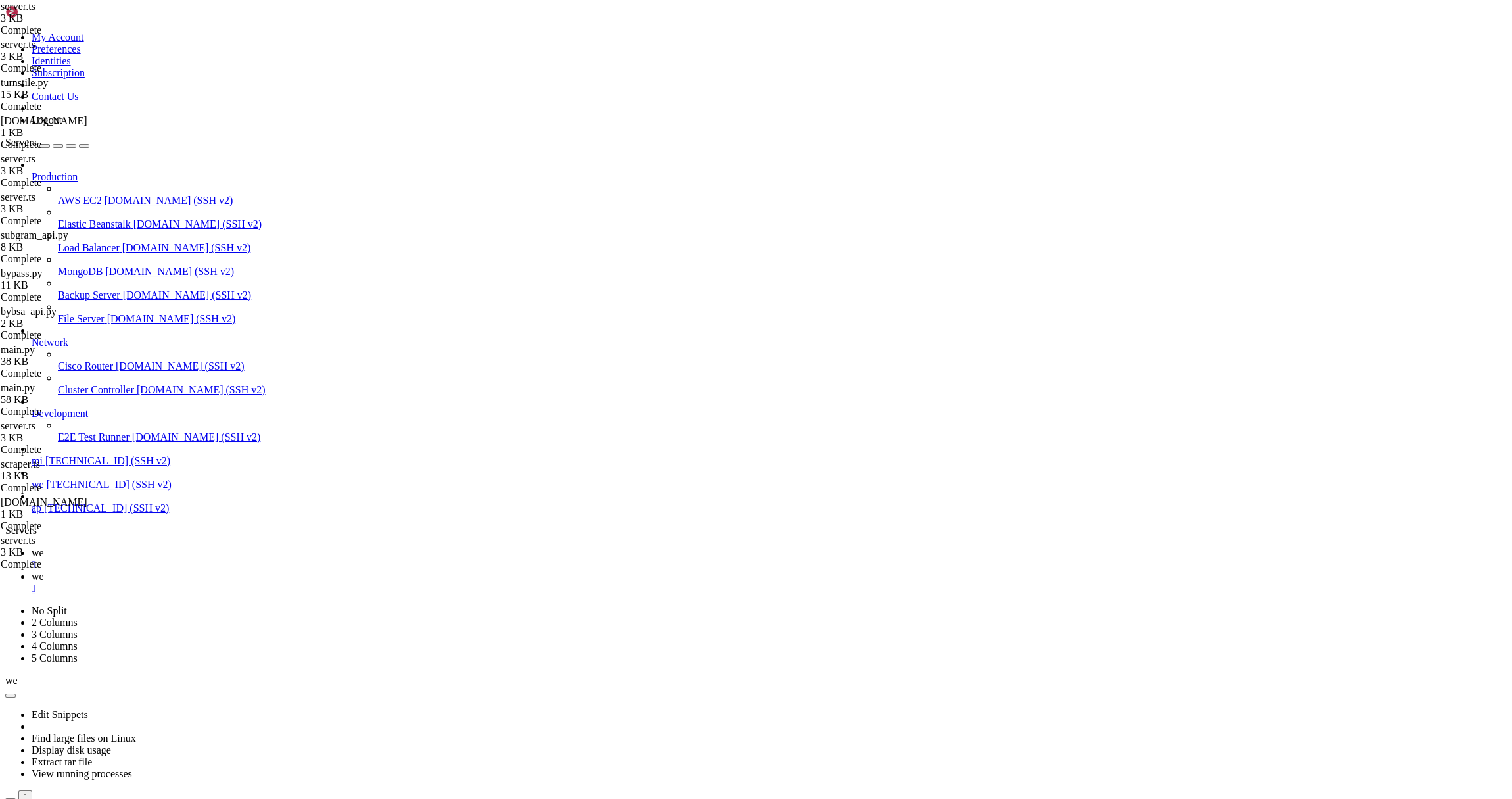
drag, startPoint x: 513, startPoint y: 1477, endPoint x: 418, endPoint y: 1478, distance: 95.0
drag, startPoint x: 346, startPoint y: 1485, endPoint x: 314, endPoint y: 1465, distance: 37.7
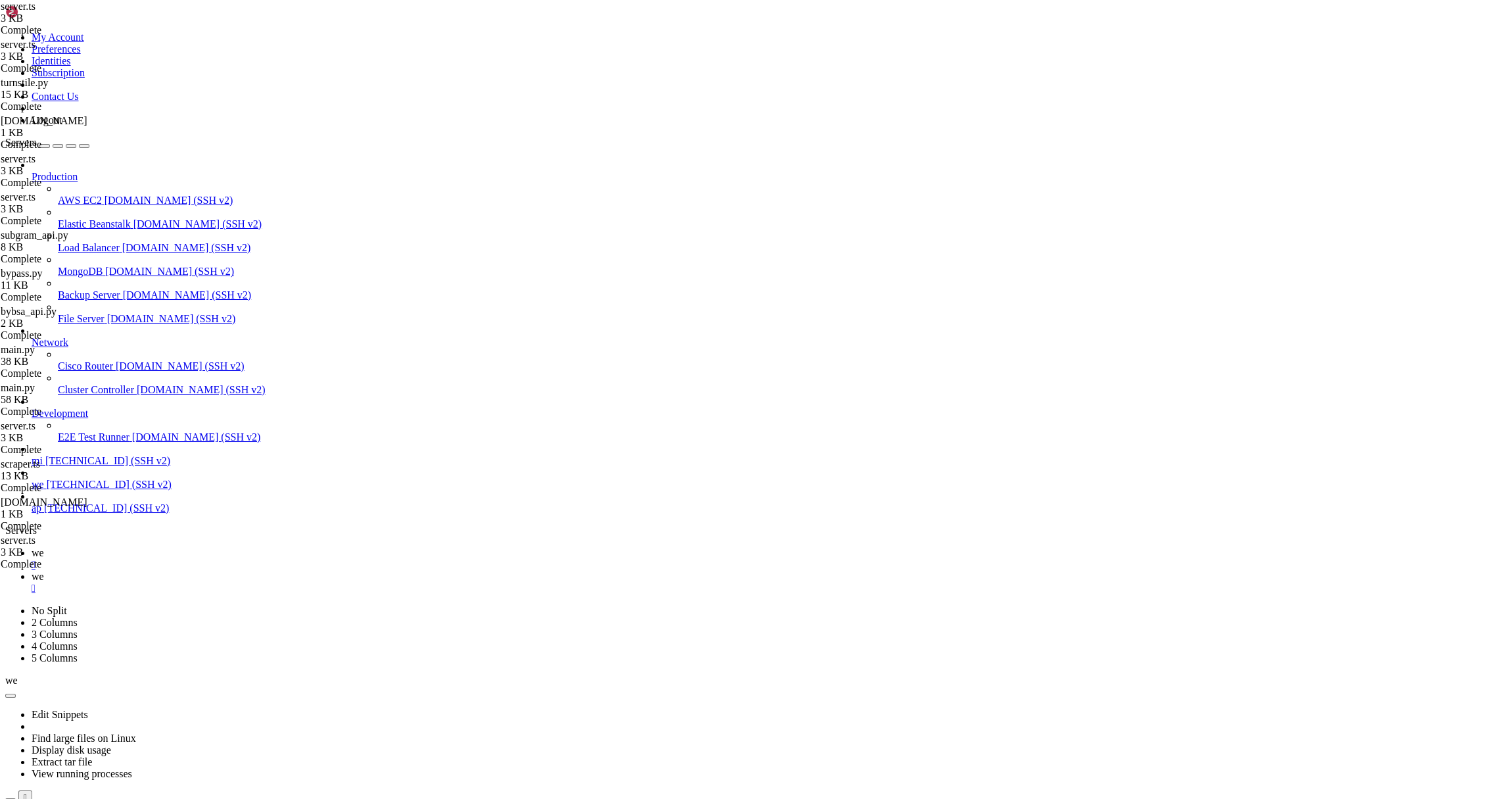
drag, startPoint x: 347, startPoint y: 1485, endPoint x: -2, endPoint y: 1388, distance: 362.2
drag, startPoint x: 13, startPoint y: 1380, endPoint x: 350, endPoint y: 1487, distance: 353.6
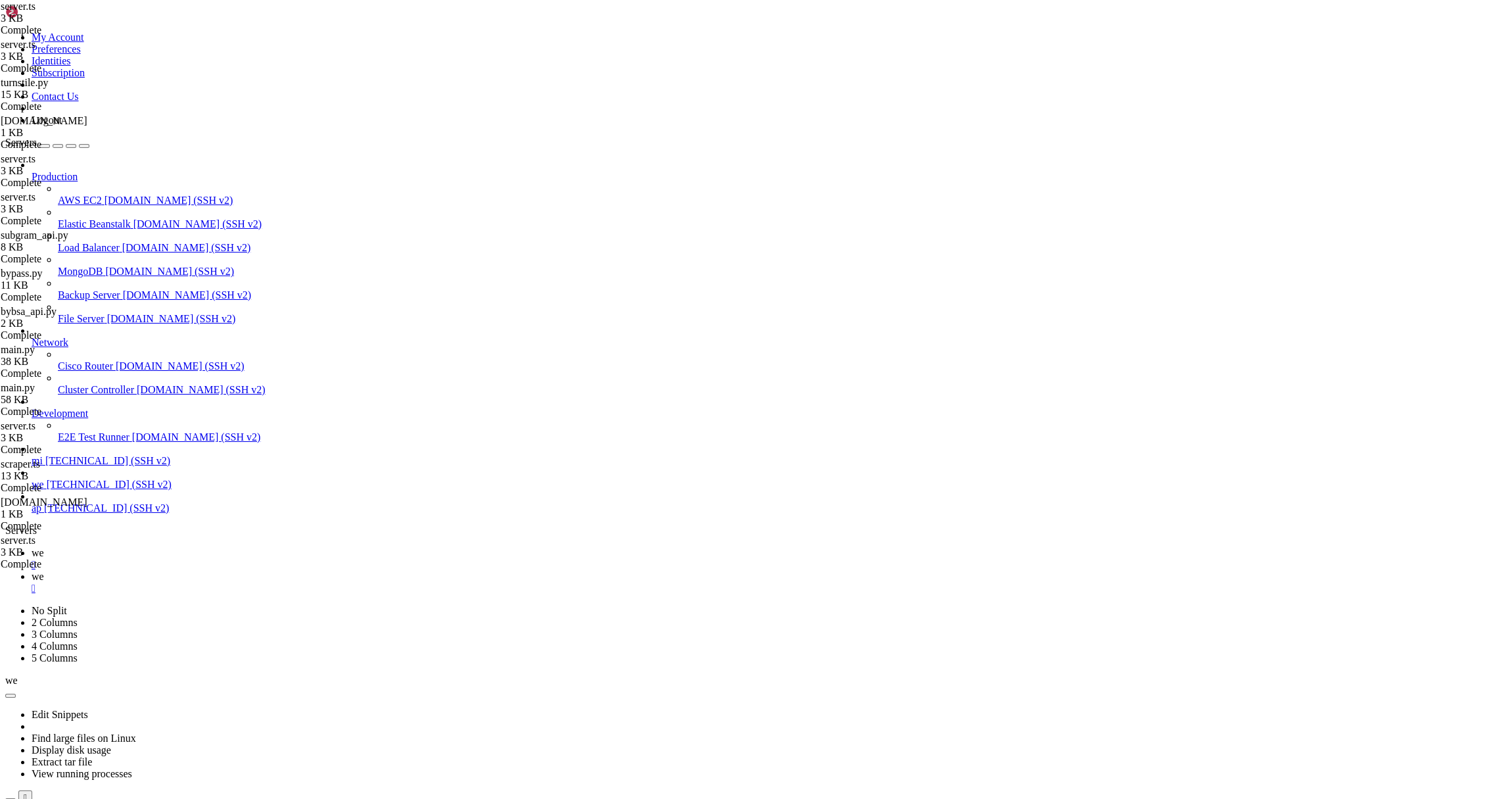
copy div "{"status":"success","result":{"scraped_url":"[URL][DOMAIN_NAME]","html":"","coo…"
